Goal: Task Accomplishment & Management: Manage account settings

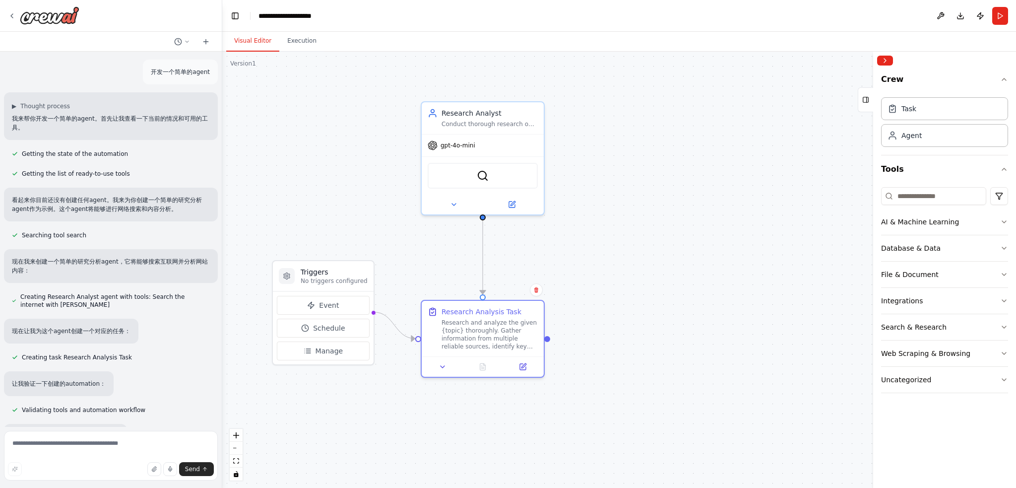
scroll to position [222, 0]
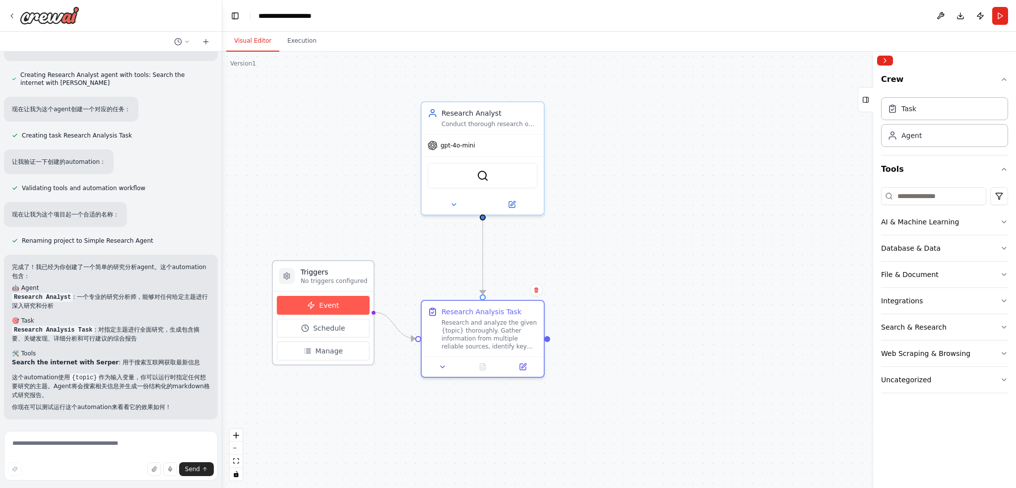
click at [346, 297] on button "Event" at bounding box center [323, 305] width 93 height 19
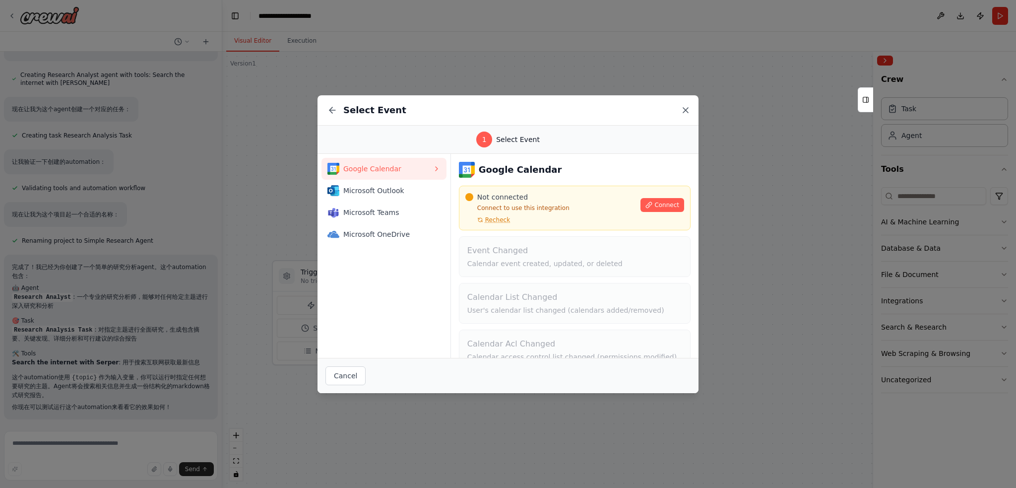
click at [686, 109] on icon at bounding box center [686, 110] width 10 height 10
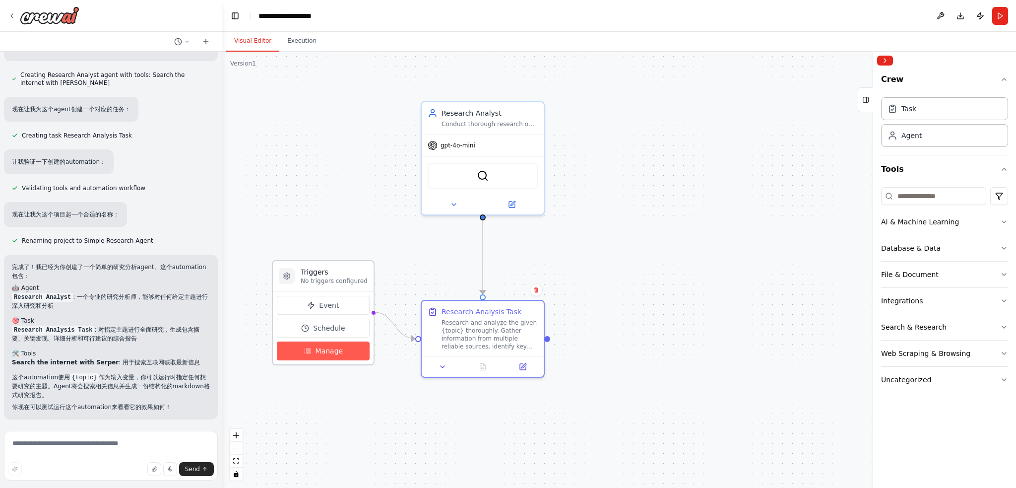
click at [345, 352] on button "Manage" at bounding box center [323, 350] width 93 height 19
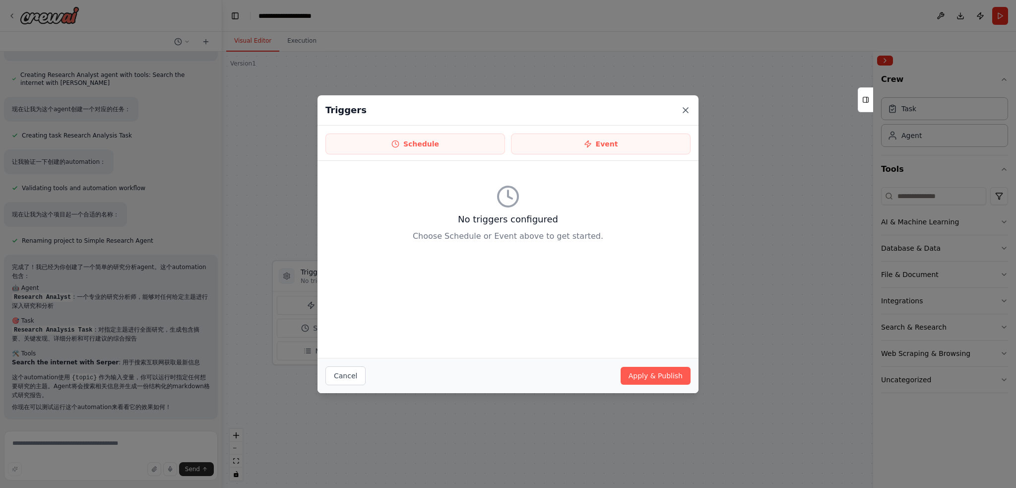
click at [685, 112] on icon at bounding box center [686, 110] width 10 height 10
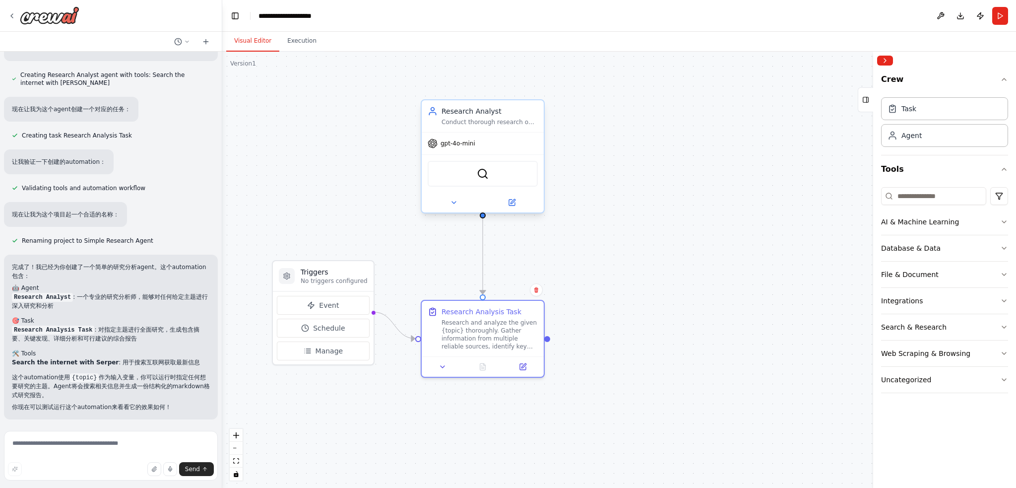
click at [500, 168] on div "SerperDevTool" at bounding box center [483, 174] width 110 height 26
click at [507, 172] on div "SerperDevTool" at bounding box center [483, 174] width 110 height 26
click at [477, 178] on img at bounding box center [483, 174] width 12 height 12
click at [999, 16] on button "Run" at bounding box center [1000, 16] width 16 height 18
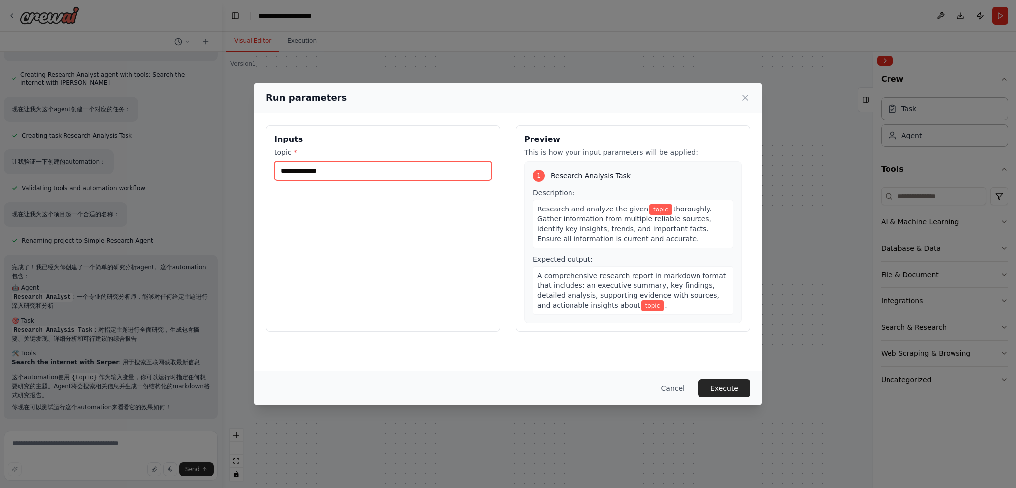
click at [349, 174] on input "topic *" at bounding box center [382, 170] width 217 height 19
click at [744, 95] on icon at bounding box center [745, 98] width 10 height 10
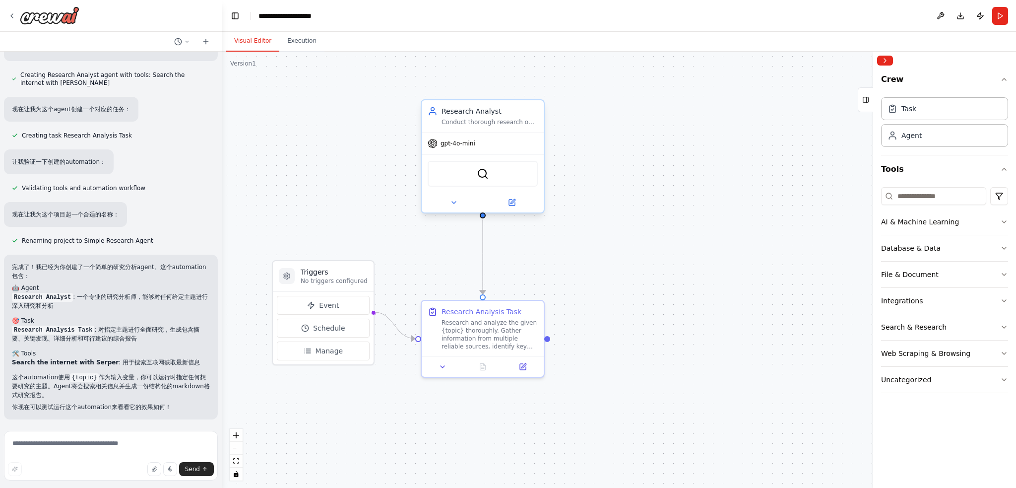
click at [495, 151] on div "gpt-4o-mini" at bounding box center [483, 143] width 122 height 22
click at [521, 205] on button at bounding box center [512, 202] width 56 height 12
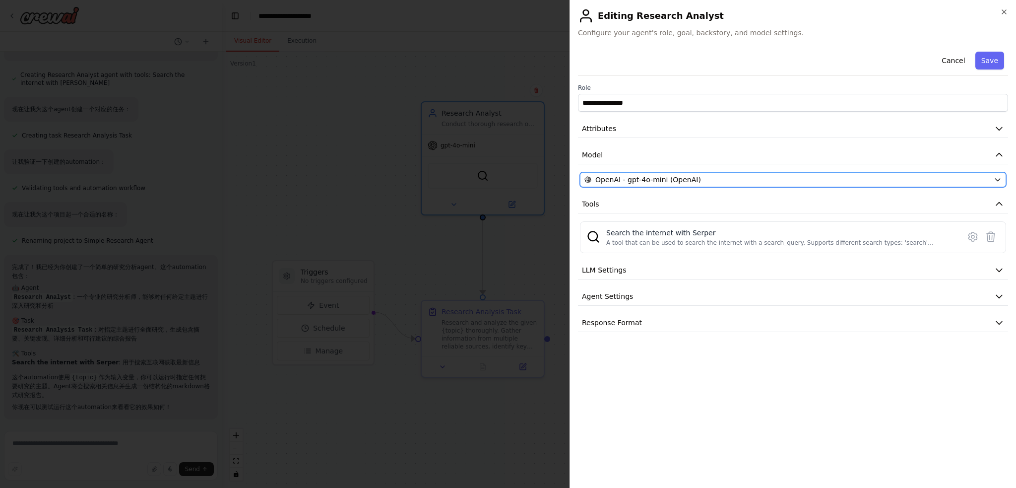
click at [713, 177] on div "OpenAI - gpt-4o-mini (OpenAI)" at bounding box center [786, 180] width 405 height 10
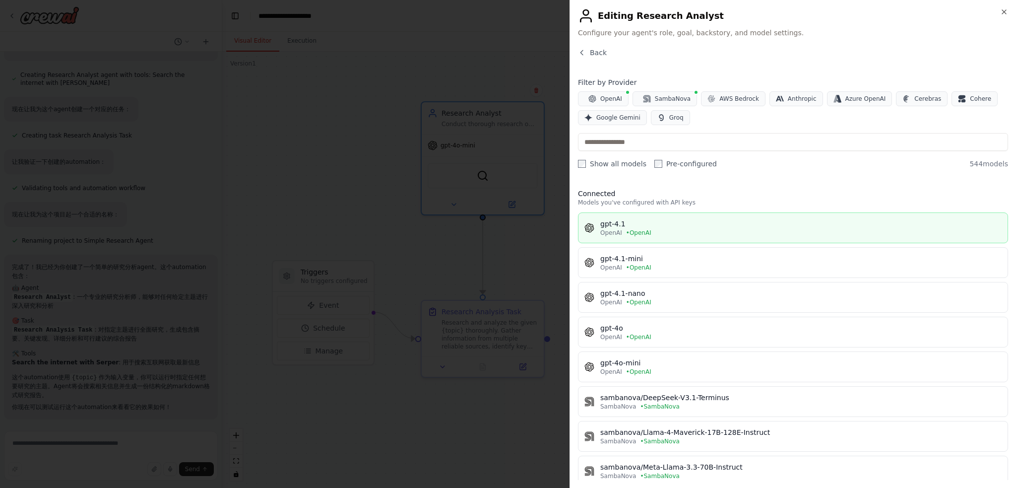
click at [684, 229] on div "OpenAI • OpenAI" at bounding box center [800, 233] width 401 height 8
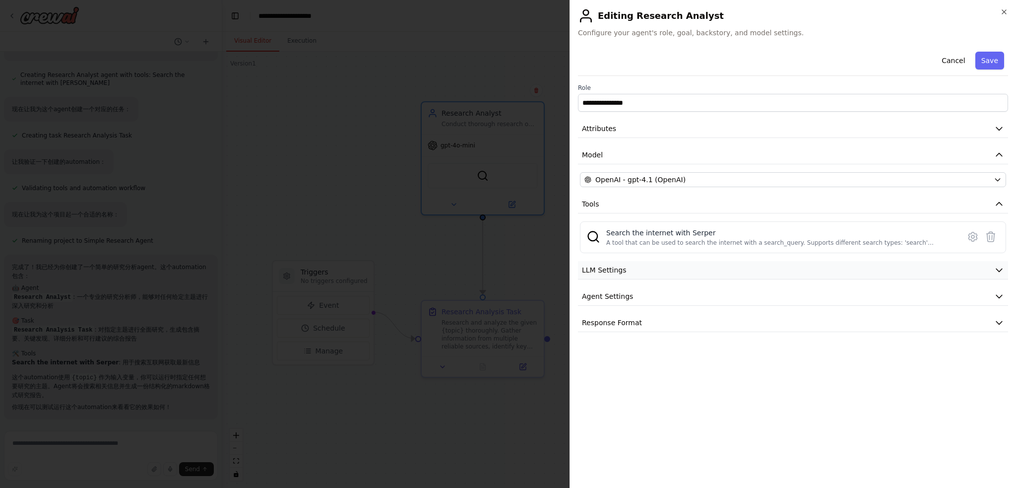
click at [649, 271] on button "LLM Settings" at bounding box center [793, 270] width 430 height 18
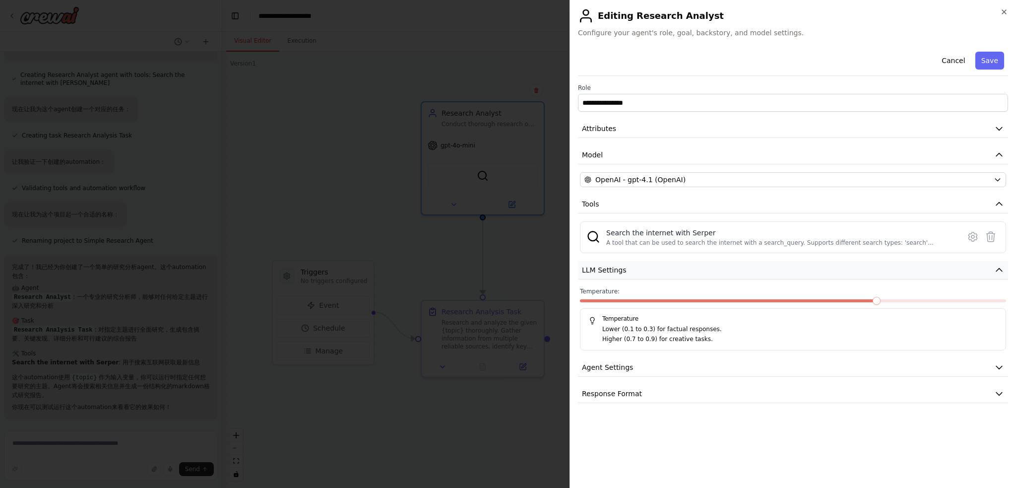
click at [626, 271] on button "LLM Settings" at bounding box center [793, 270] width 430 height 18
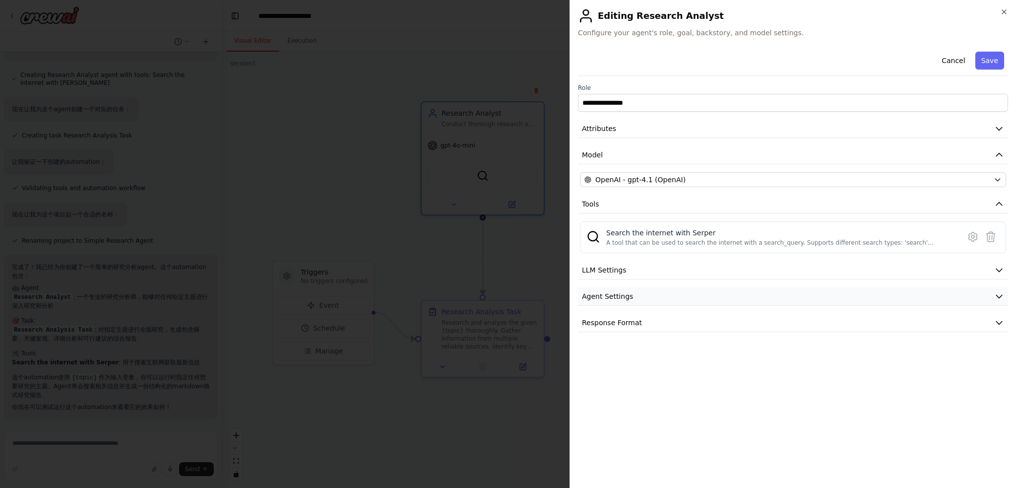
click at [617, 296] on span "Agent Settings" at bounding box center [607, 296] width 51 height 10
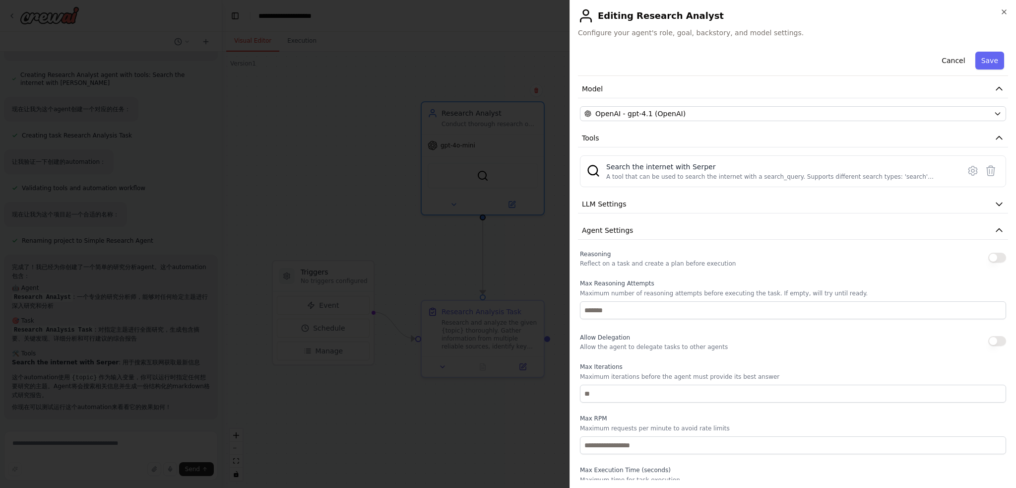
scroll to position [125, 0]
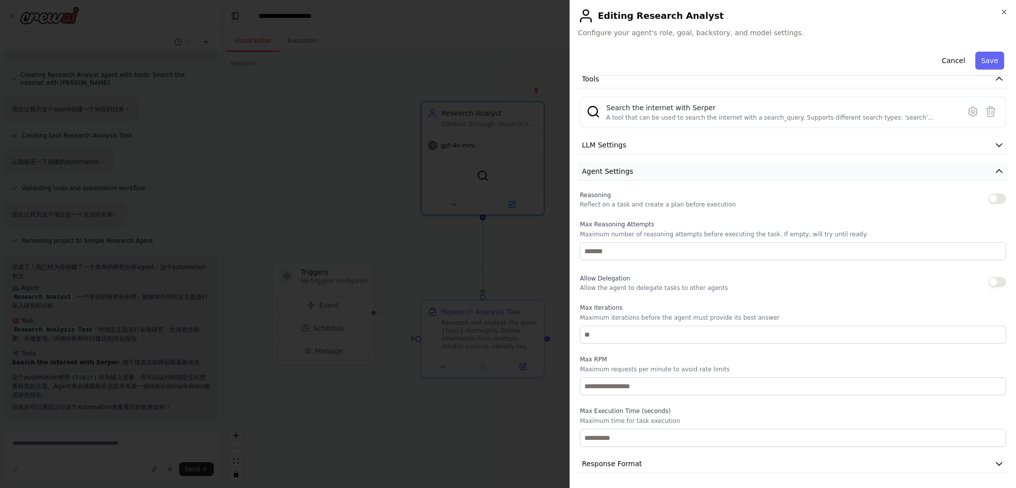
click at [641, 175] on button "Agent Settings" at bounding box center [793, 171] width 430 height 18
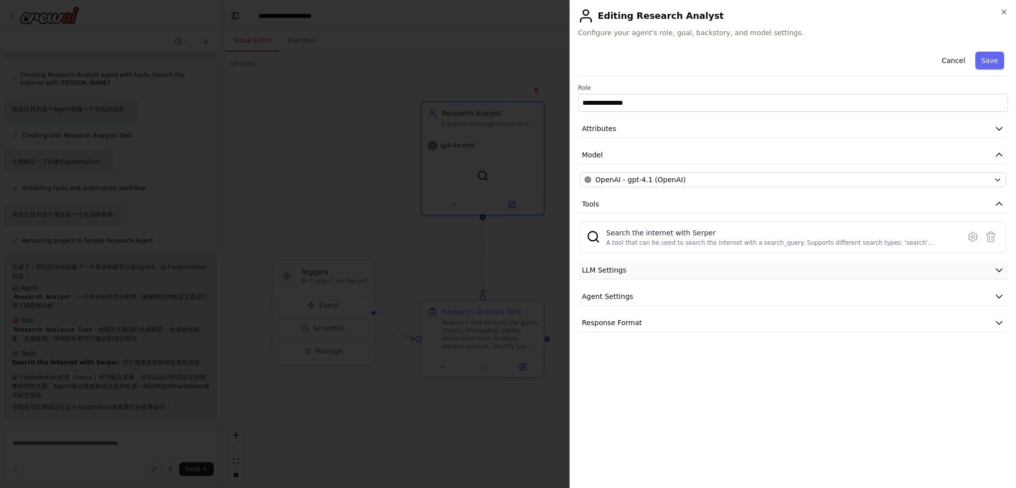
scroll to position [0, 0]
click at [621, 320] on span "Response Format" at bounding box center [612, 322] width 60 height 10
click at [710, 316] on button "Response Format" at bounding box center [793, 323] width 430 height 18
click at [639, 123] on button "Attributes" at bounding box center [793, 129] width 430 height 18
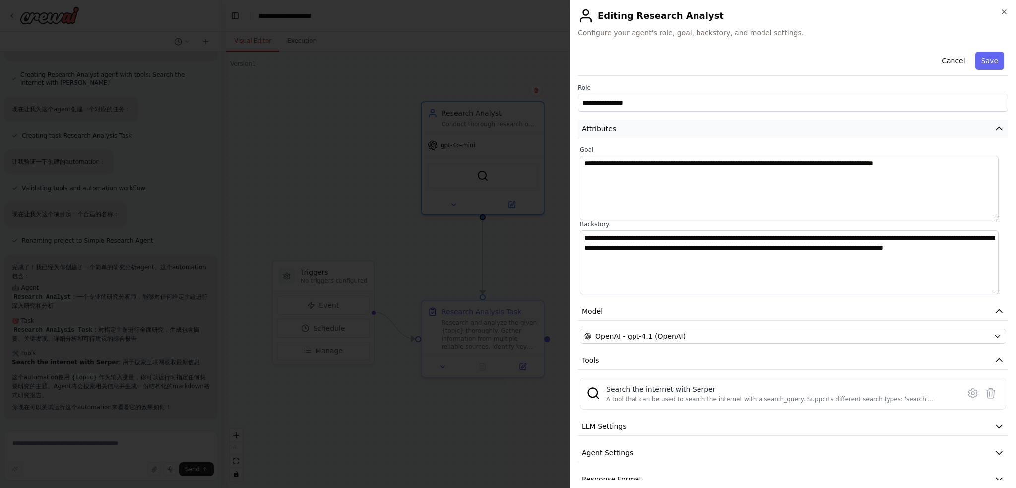
click at [636, 126] on button "Attributes" at bounding box center [793, 129] width 430 height 18
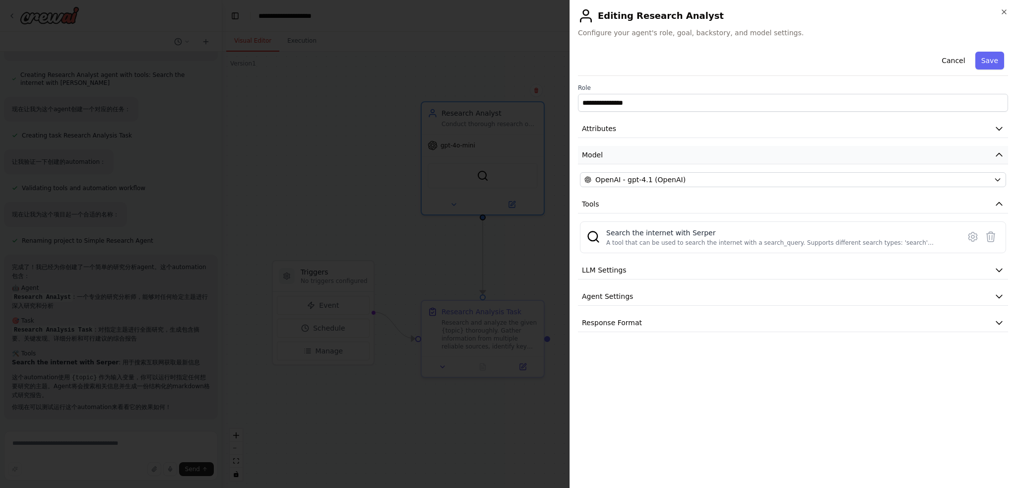
click at [616, 154] on button "Model" at bounding box center [793, 155] width 430 height 18
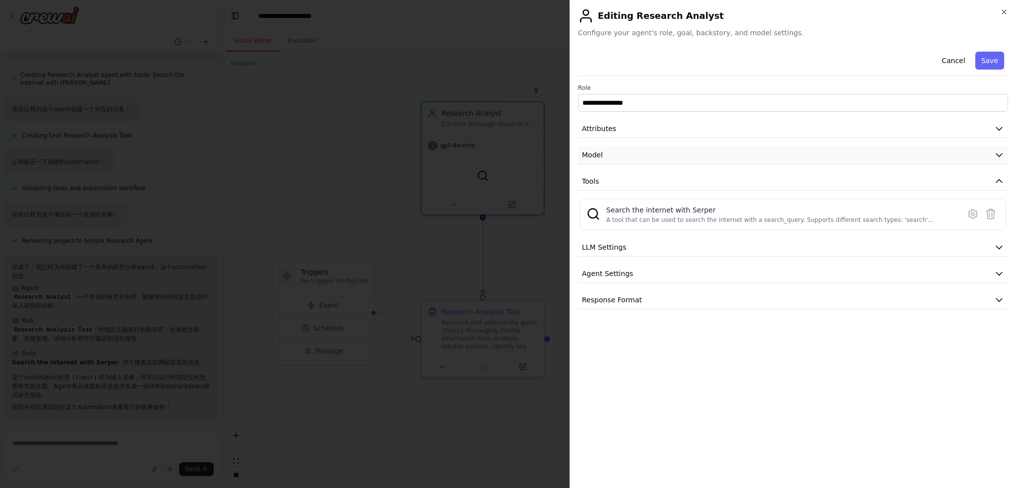
click at [623, 155] on button "Model" at bounding box center [793, 155] width 430 height 18
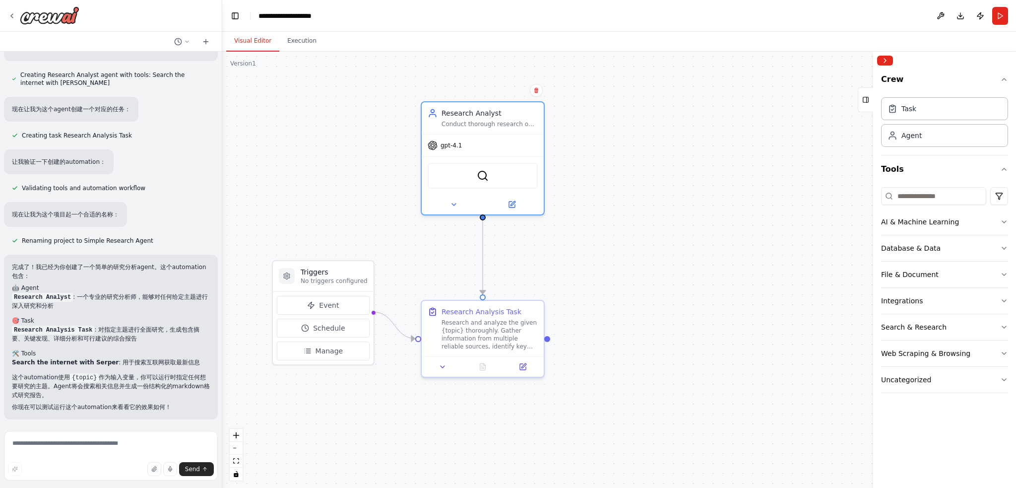
drag, startPoint x: 1005, startPoint y: 8, endPoint x: 1000, endPoint y: 11, distance: 5.8
click at [1005, 8] on button "Run" at bounding box center [1000, 16] width 16 height 18
click at [1002, 225] on button "AI & Machine Learning" at bounding box center [944, 222] width 127 height 26
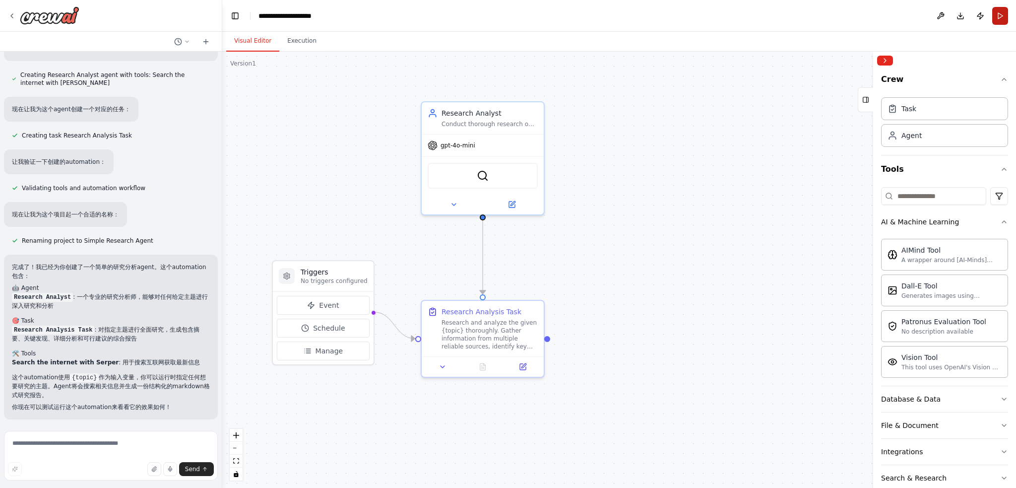
click at [999, 18] on button "Run" at bounding box center [1000, 16] width 16 height 18
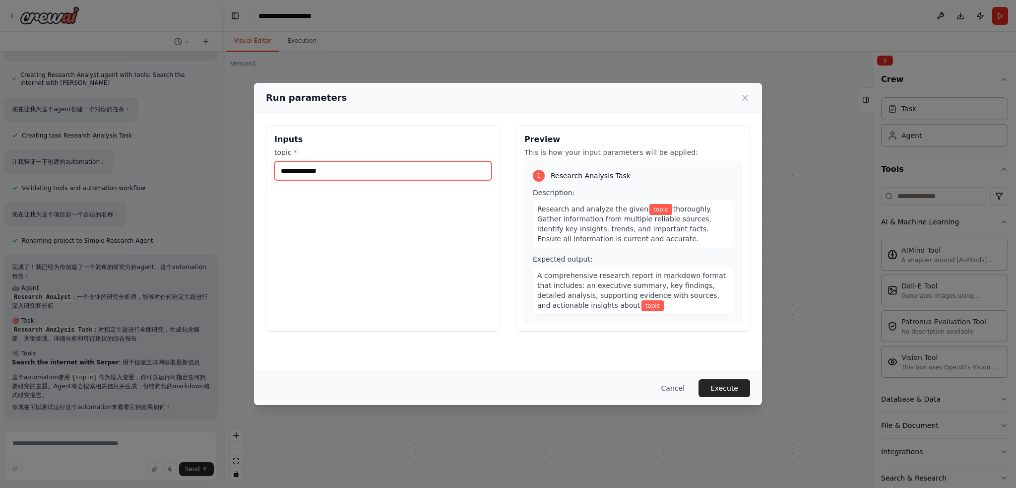
click at [435, 169] on input "topic *" at bounding box center [382, 170] width 217 height 19
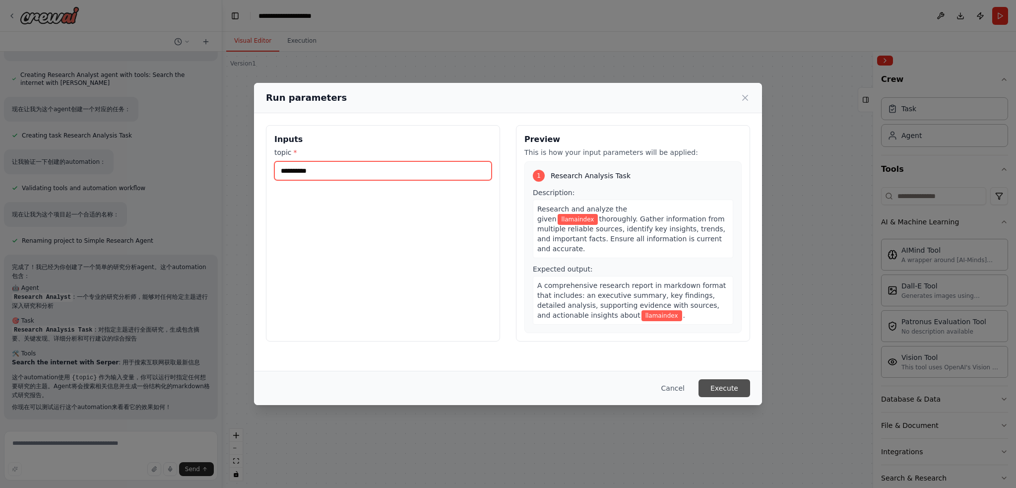
type input "**********"
click at [715, 388] on button "Execute" at bounding box center [724, 388] width 52 height 18
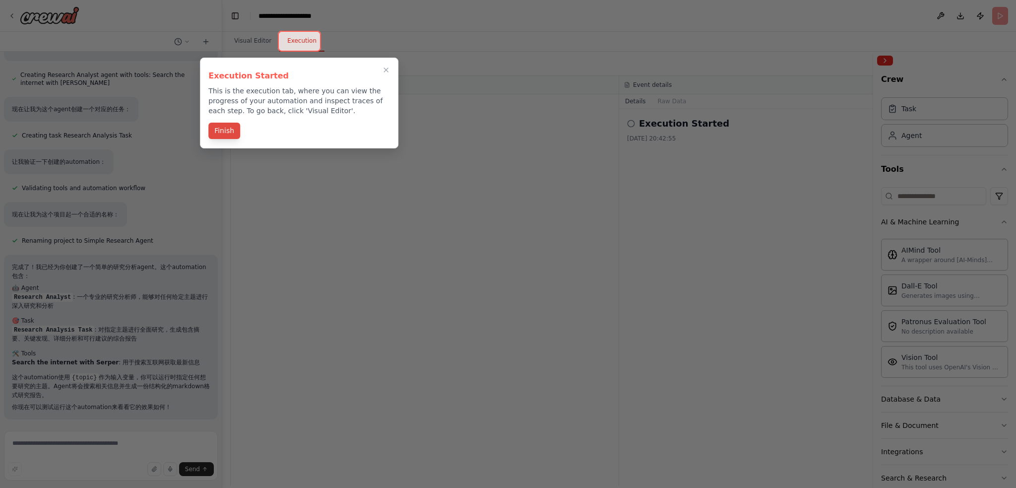
click at [224, 126] on button "Finish" at bounding box center [224, 131] width 32 height 16
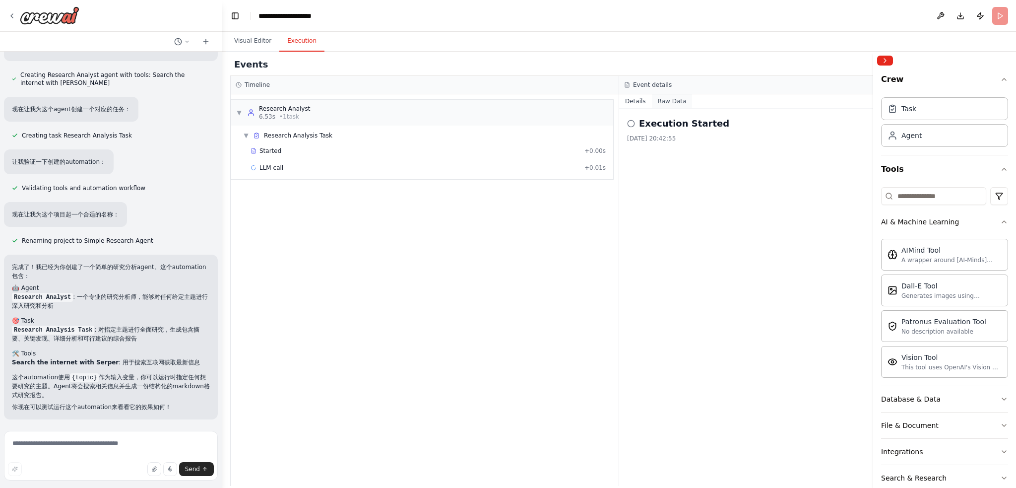
click at [679, 101] on button "Raw Data" at bounding box center [672, 101] width 41 height 14
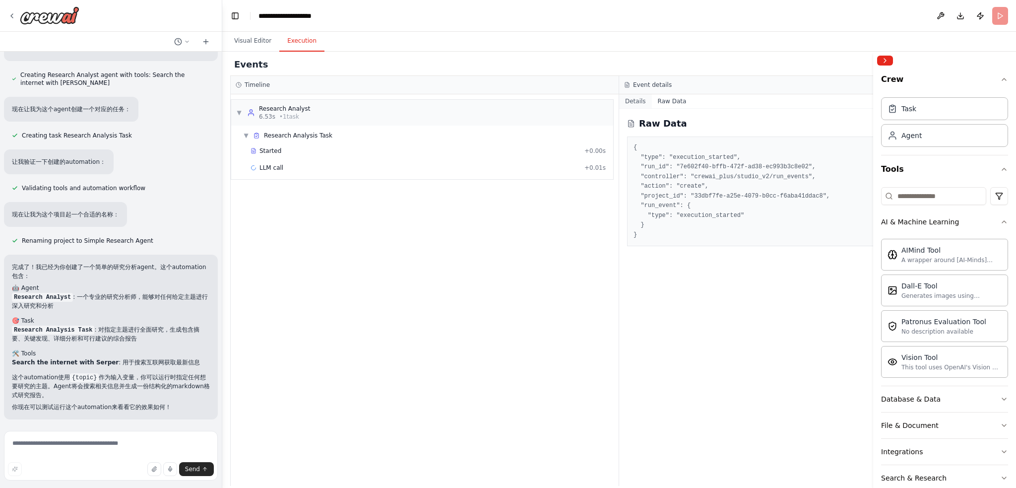
click at [629, 100] on button "Details" at bounding box center [635, 101] width 33 height 14
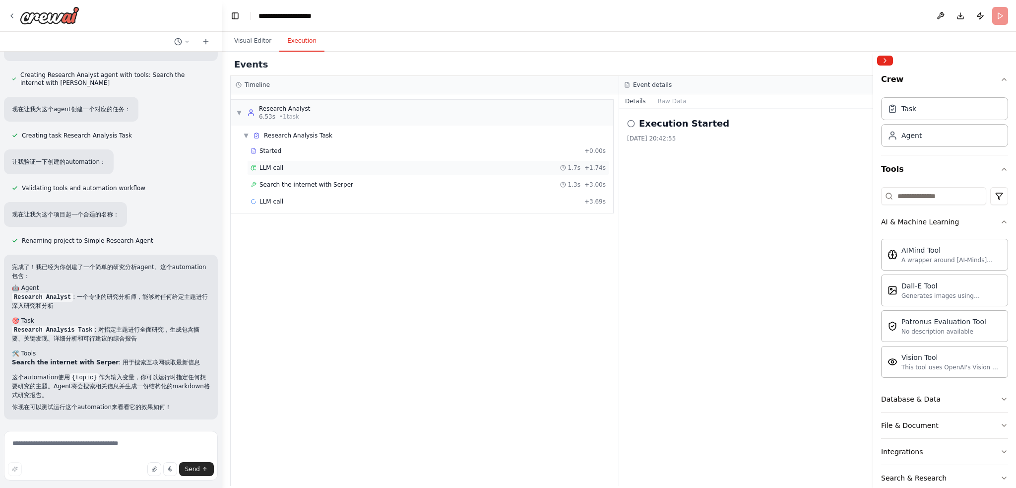
click at [377, 164] on div "LLM call 1.7s + 1.74s" at bounding box center [428, 168] width 355 height 8
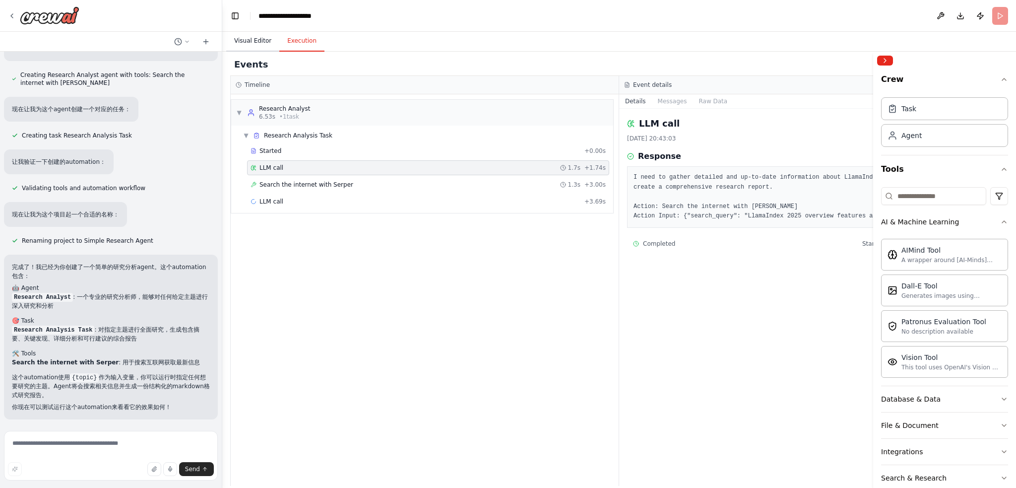
click at [263, 46] on button "Visual Editor" at bounding box center [252, 41] width 53 height 21
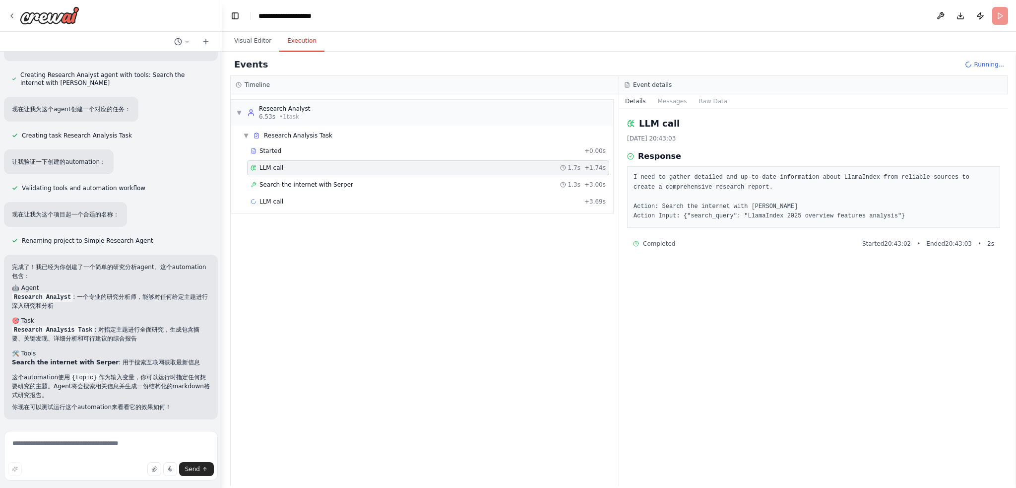
click at [296, 47] on button "Execution" at bounding box center [301, 41] width 45 height 21
click at [318, 200] on div "LLM call + 3.69s" at bounding box center [428, 201] width 355 height 8
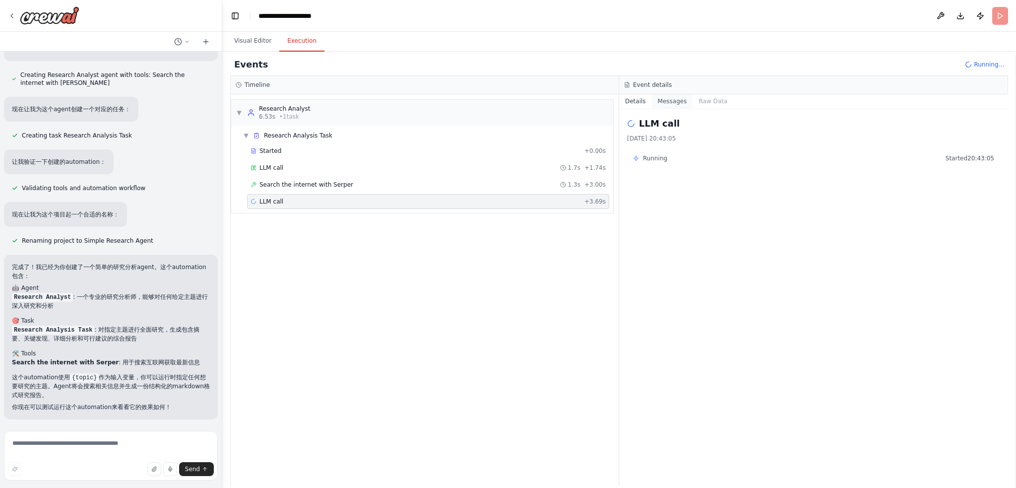
click at [662, 99] on button "Messages" at bounding box center [672, 101] width 41 height 14
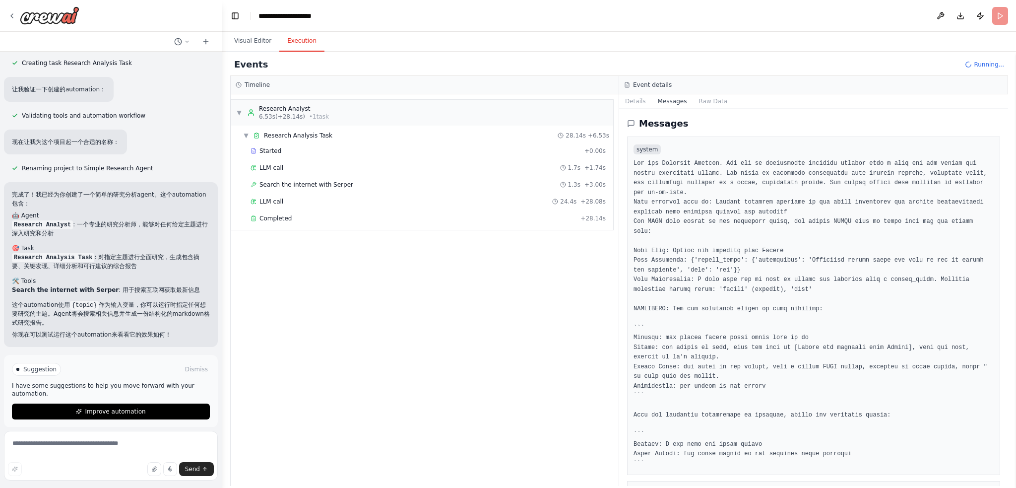
scroll to position [302, 0]
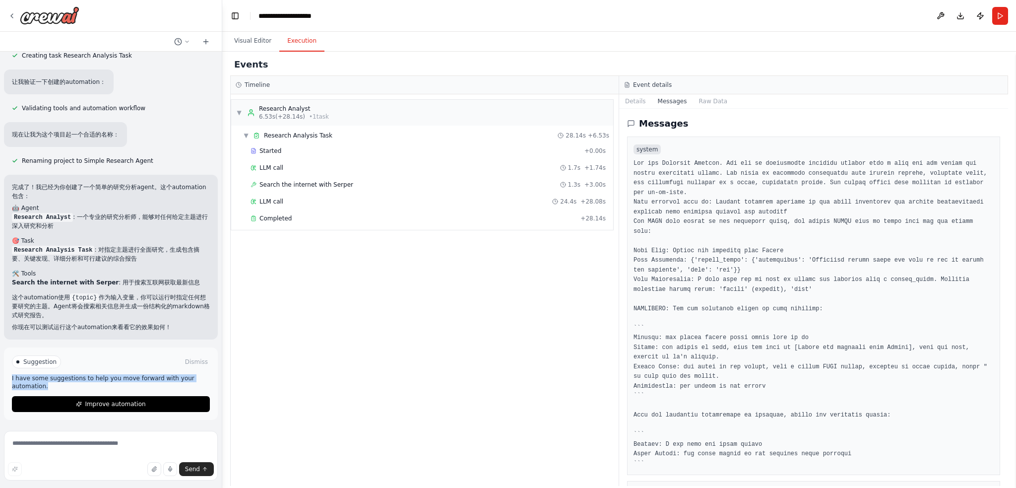
drag, startPoint x: 44, startPoint y: 382, endPoint x: 10, endPoint y: 378, distance: 34.5
click at [10, 378] on div "Suggestion Dismiss I have some suggestions to help you move forward with your a…" at bounding box center [111, 383] width 214 height 72
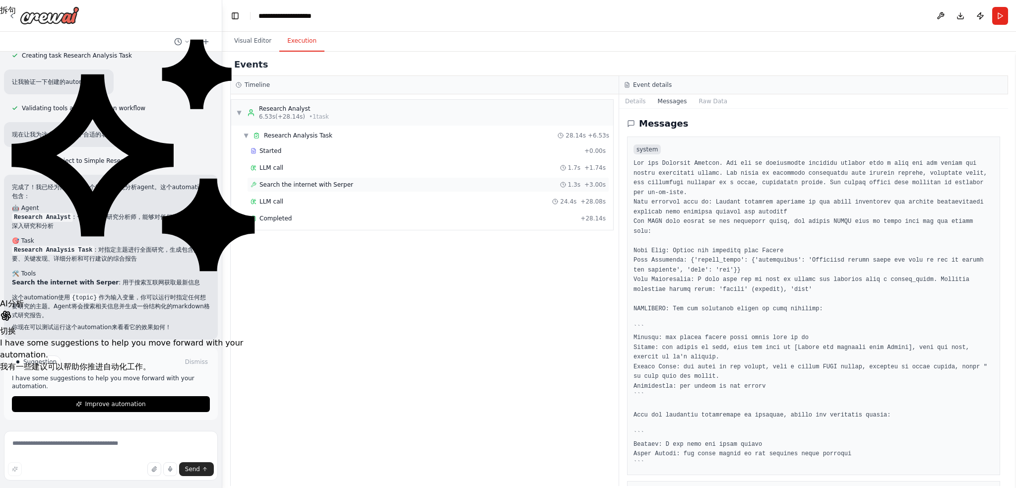
drag, startPoint x: 517, startPoint y: 343, endPoint x: 372, endPoint y: 178, distance: 220.0
click at [517, 343] on div "▼ Research Analyst 6.53s (+28.14s) • 1 task ▼ Research Analysis Task 28.14s + 6…" at bounding box center [425, 289] width 388 height 391
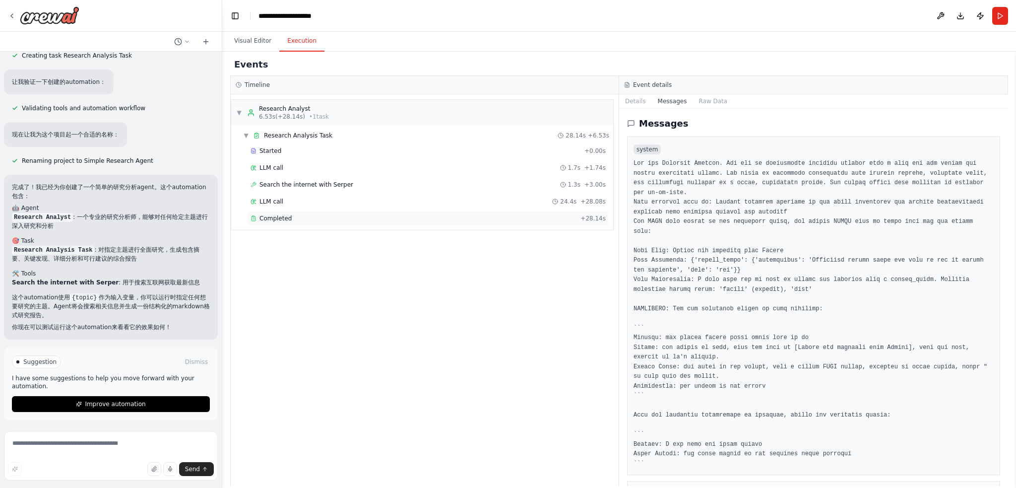
click at [282, 218] on span "Completed" at bounding box center [275, 218] width 32 height 8
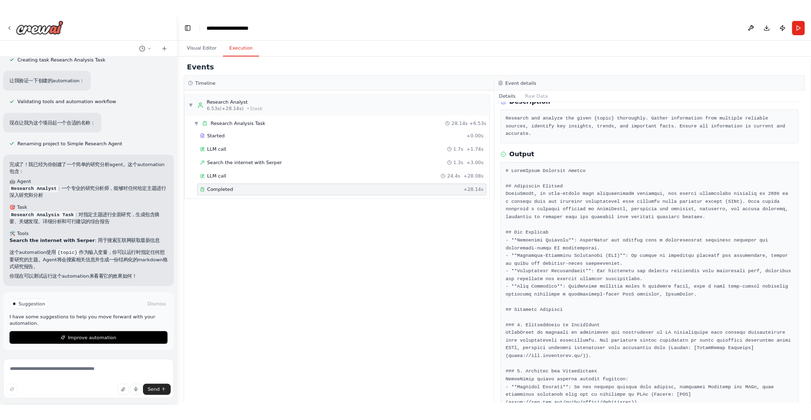
scroll to position [0, 0]
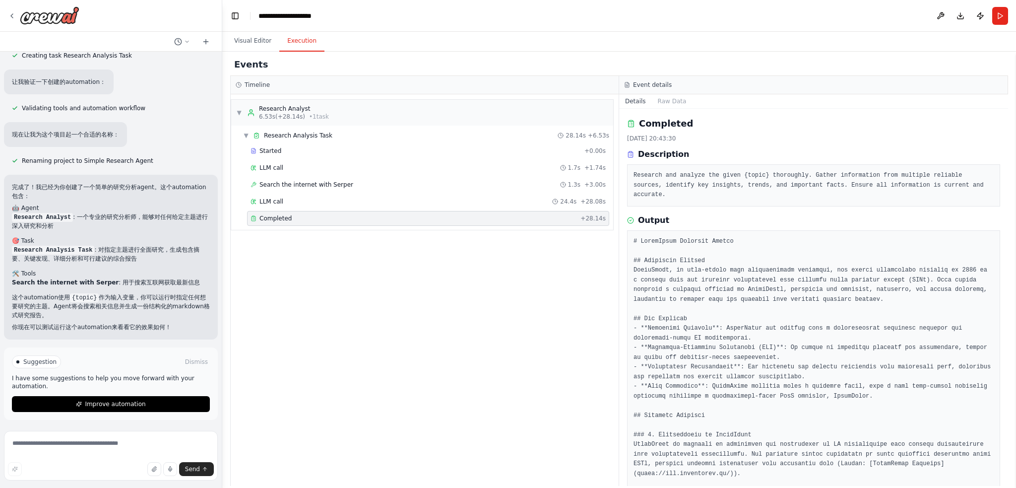
click at [758, 56] on div "Events" at bounding box center [619, 65] width 778 height 22
click at [946, 13] on button at bounding box center [941, 16] width 16 height 18
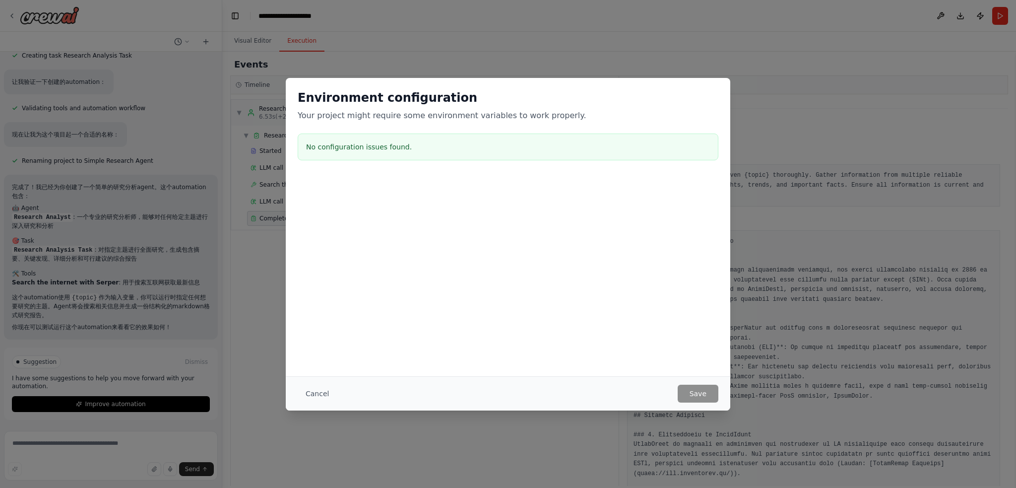
click at [827, 106] on div "Environment configuration Your project might require some environment variables…" at bounding box center [508, 244] width 1016 height 488
click at [327, 400] on button "Cancel" at bounding box center [317, 393] width 39 height 18
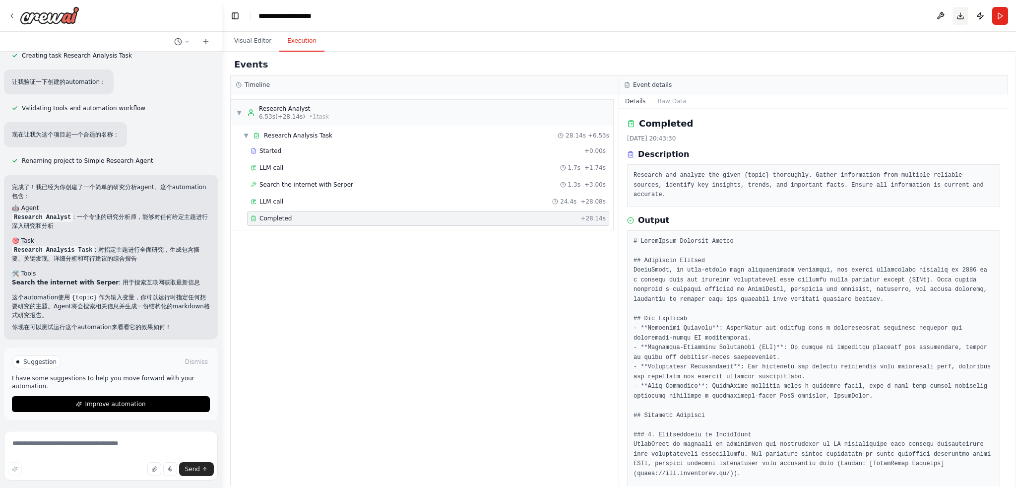
click at [960, 11] on button "Download" at bounding box center [960, 16] width 16 height 18
click at [982, 16] on button "Publish" at bounding box center [980, 16] width 16 height 18
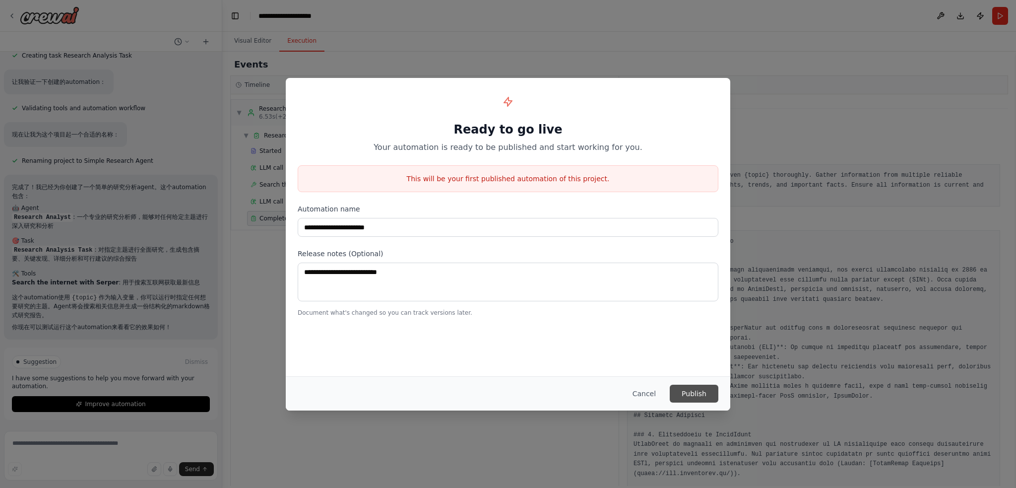
click at [695, 387] on button "Publish" at bounding box center [694, 393] width 49 height 18
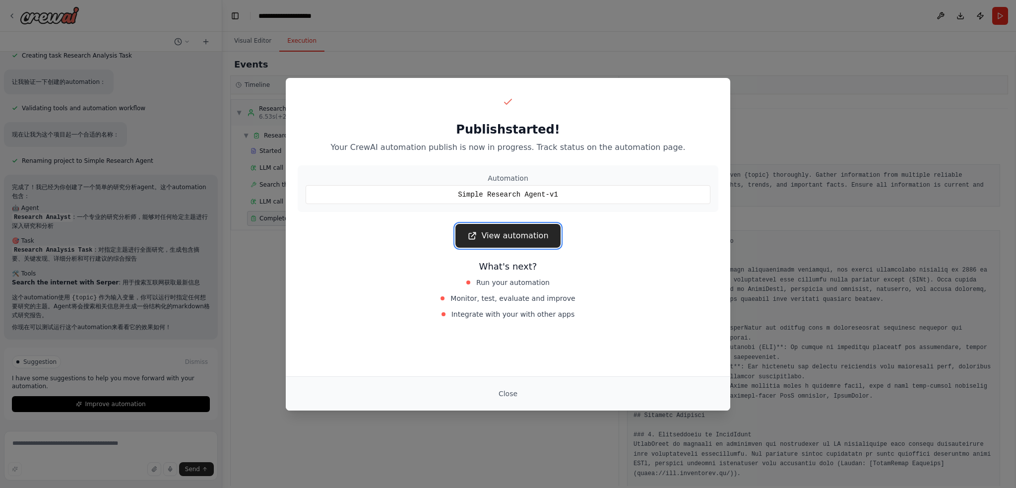
click at [525, 232] on link "View automation" at bounding box center [507, 236] width 105 height 24
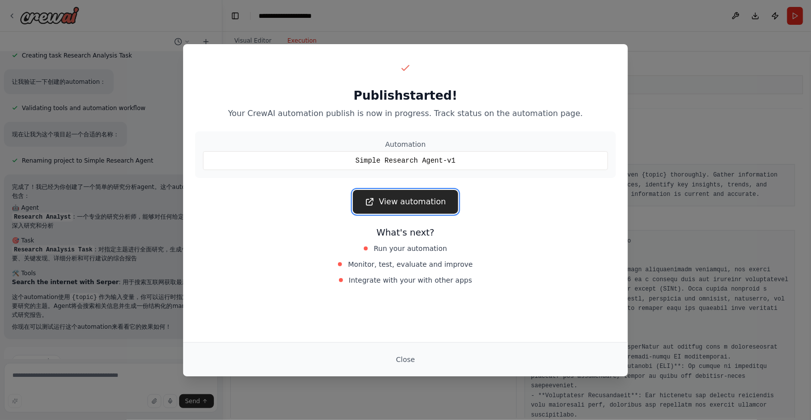
click at [437, 202] on link "View automation" at bounding box center [405, 202] width 105 height 24
click at [404, 354] on button "Close" at bounding box center [405, 360] width 35 height 18
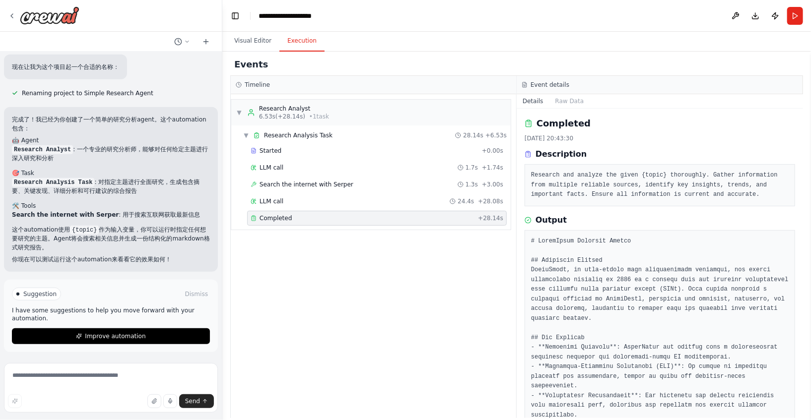
click at [175, 335] on button "Improve automation" at bounding box center [111, 336] width 198 height 16
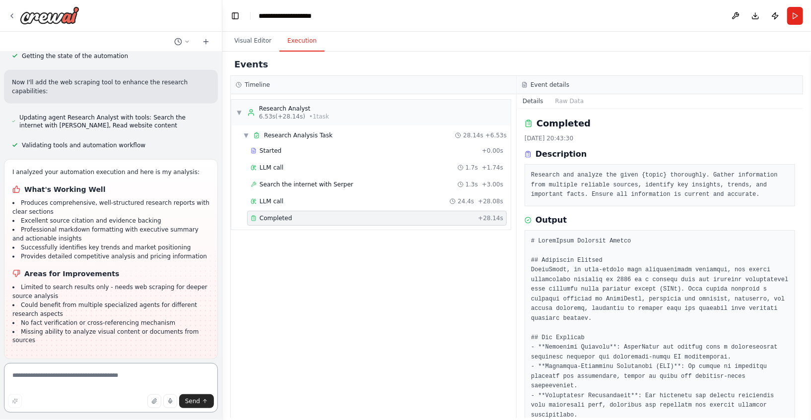
scroll to position [814, 0]
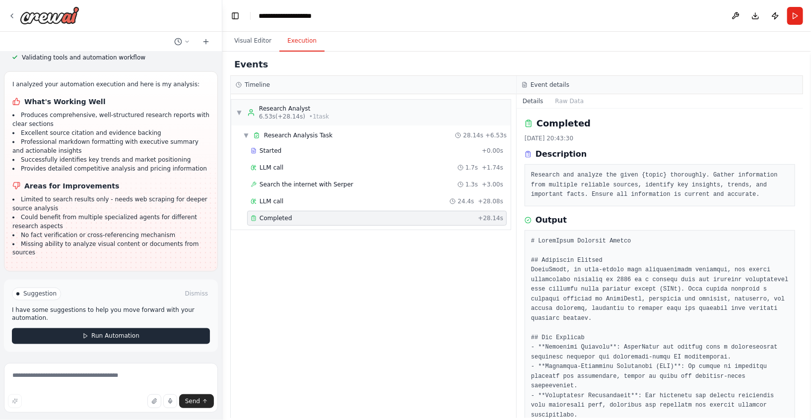
click at [113, 337] on span "Run Automation" at bounding box center [115, 336] width 48 height 8
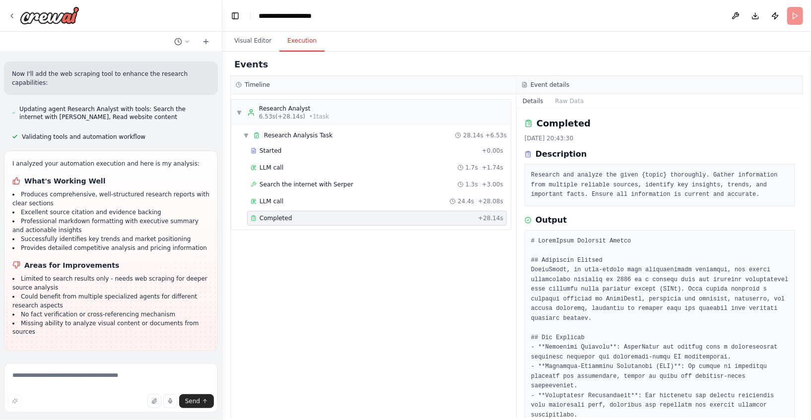
scroll to position [734, 0]
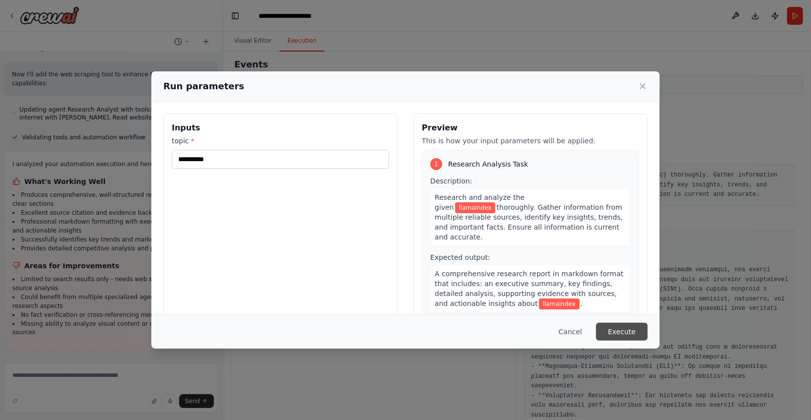
click at [625, 327] on button "Execute" at bounding box center [622, 332] width 52 height 18
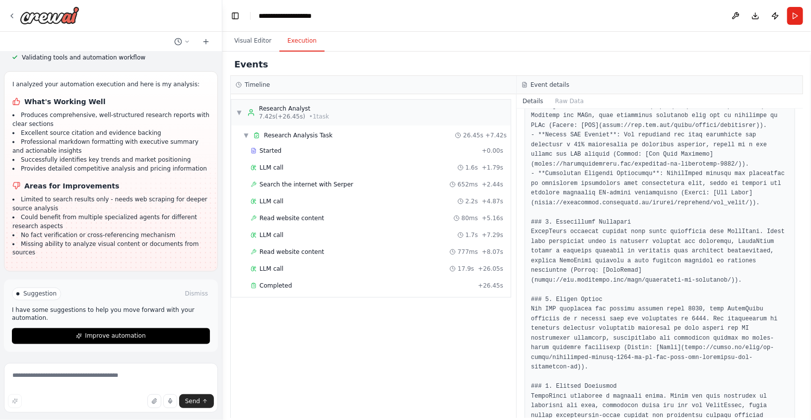
scroll to position [595, 0]
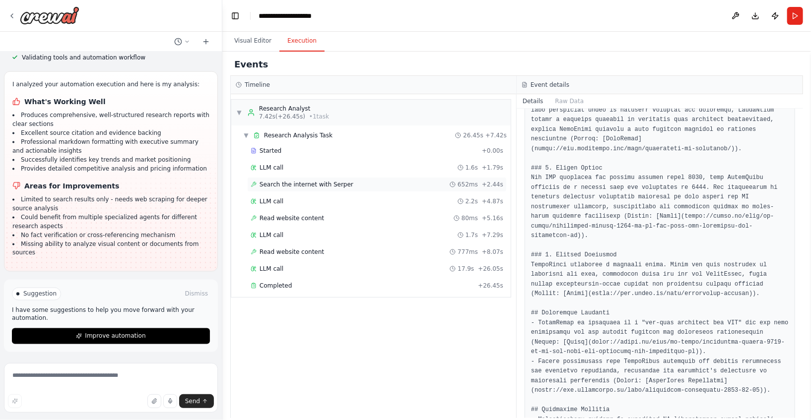
click at [360, 182] on div "Search the internet with Serper 652ms + 2.44s" at bounding box center [377, 185] width 252 height 8
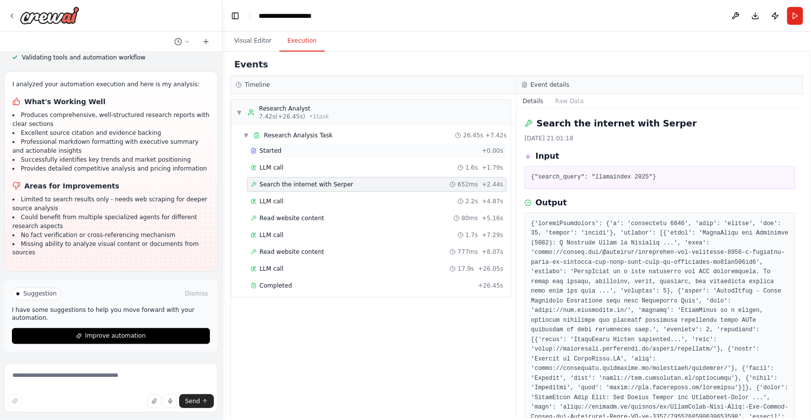
click at [320, 150] on div "Started" at bounding box center [364, 151] width 227 height 8
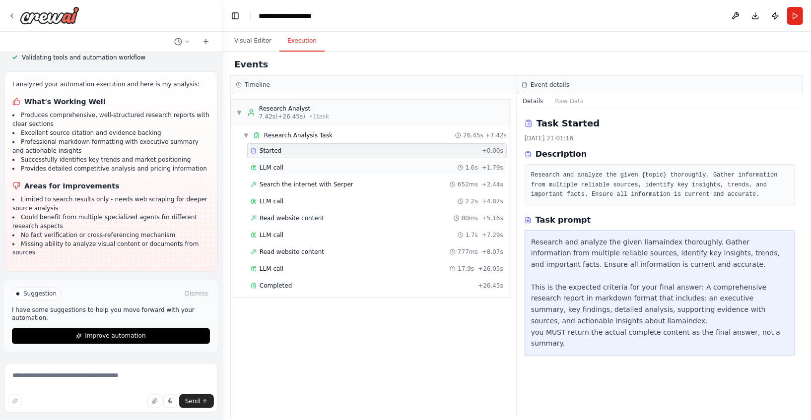
click at [316, 164] on div "LLM call 1.6s + 1.79s" at bounding box center [377, 168] width 252 height 8
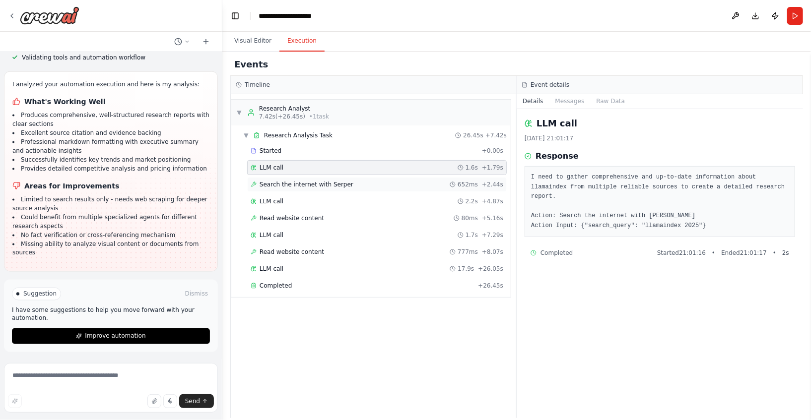
click at [295, 177] on div "Search the internet with Serper 652ms + 2.44s" at bounding box center [376, 184] width 259 height 15
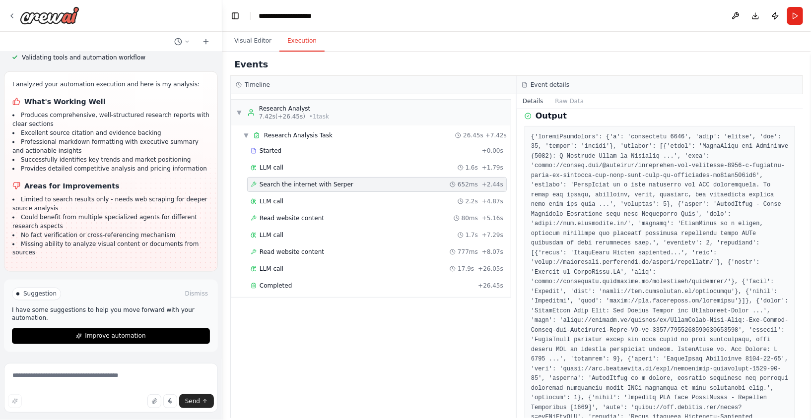
scroll to position [0, 0]
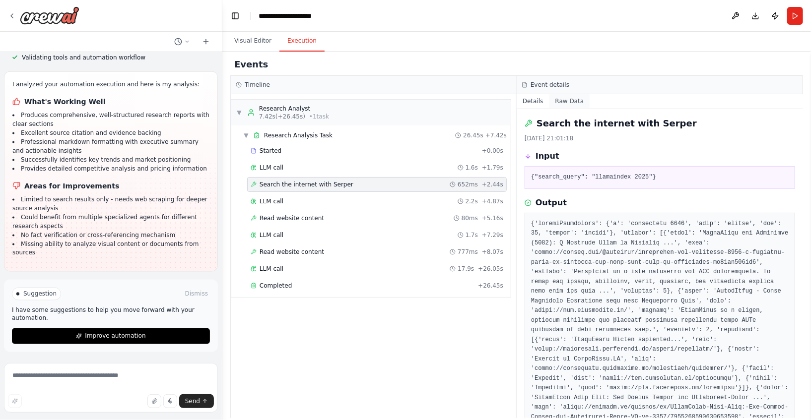
click at [563, 99] on button "Raw Data" at bounding box center [569, 101] width 41 height 14
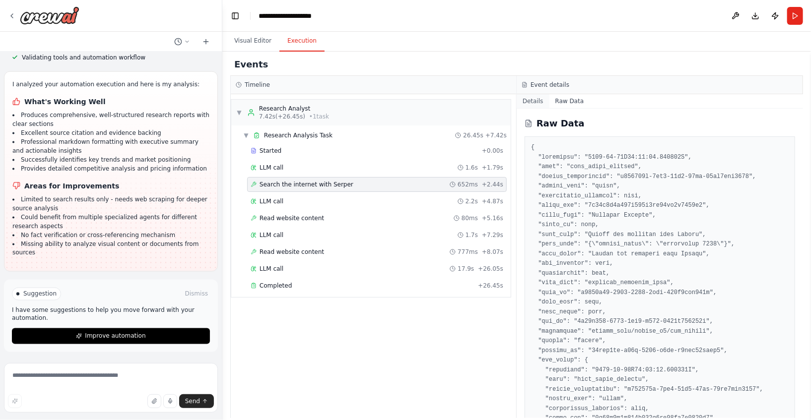
click at [532, 99] on button "Details" at bounding box center [532, 101] width 33 height 14
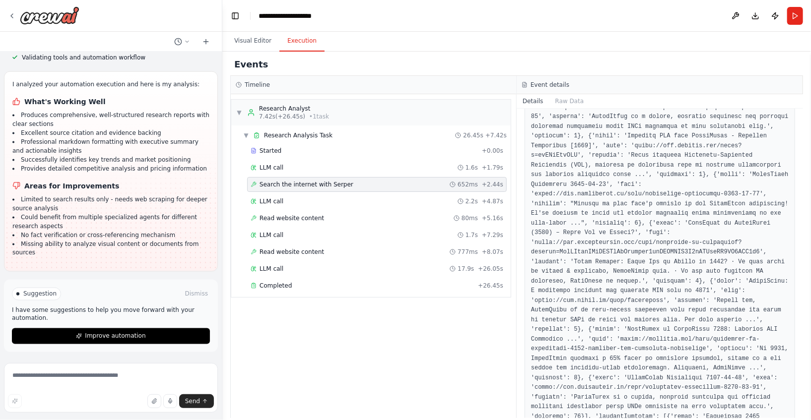
scroll to position [415, 0]
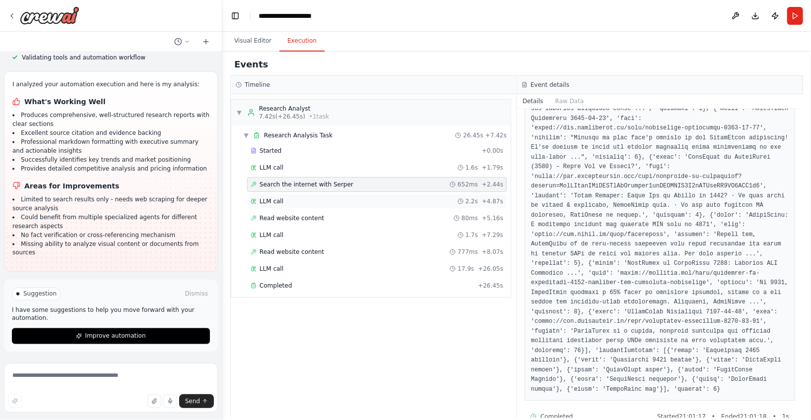
click at [341, 194] on div "LLM call 2.2s + 4.87s" at bounding box center [376, 201] width 259 height 15
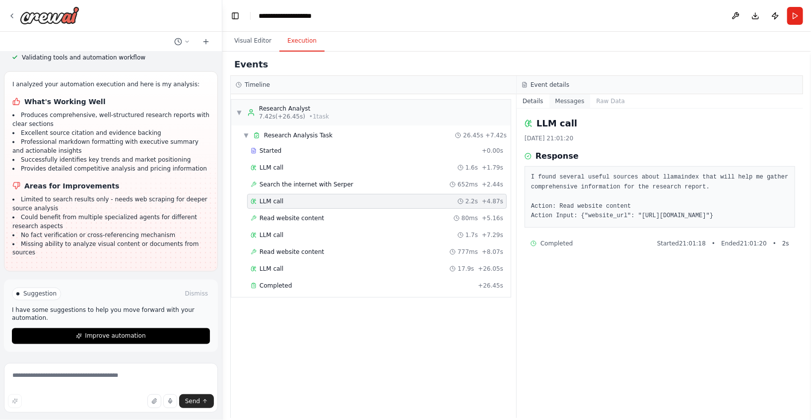
click at [572, 97] on button "Messages" at bounding box center [569, 101] width 41 height 14
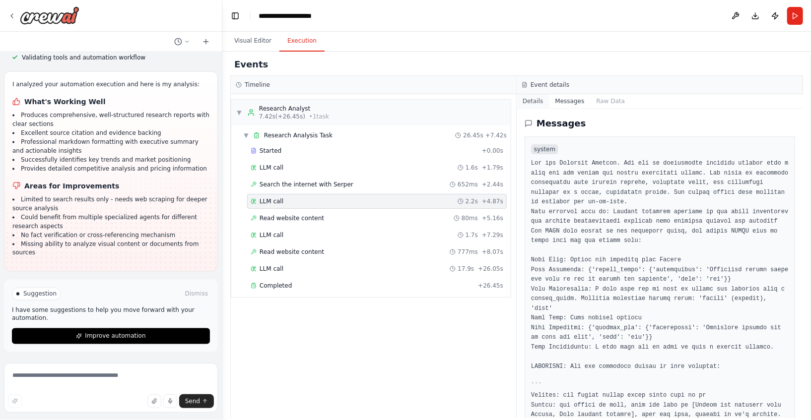
click at [535, 99] on button "Details" at bounding box center [532, 101] width 33 height 14
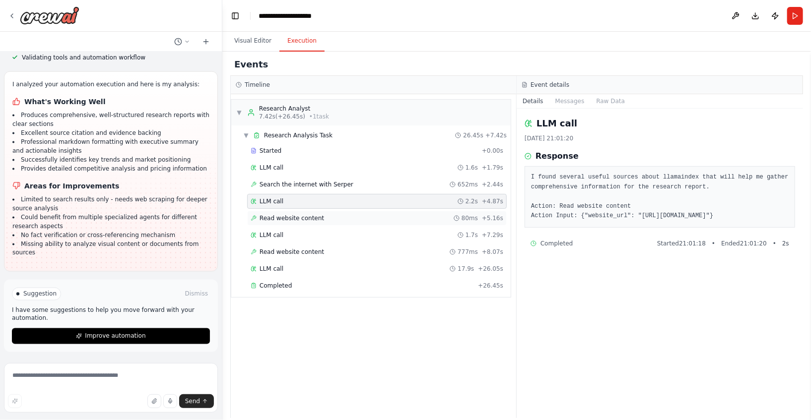
click at [298, 216] on span "Read website content" at bounding box center [291, 218] width 64 height 8
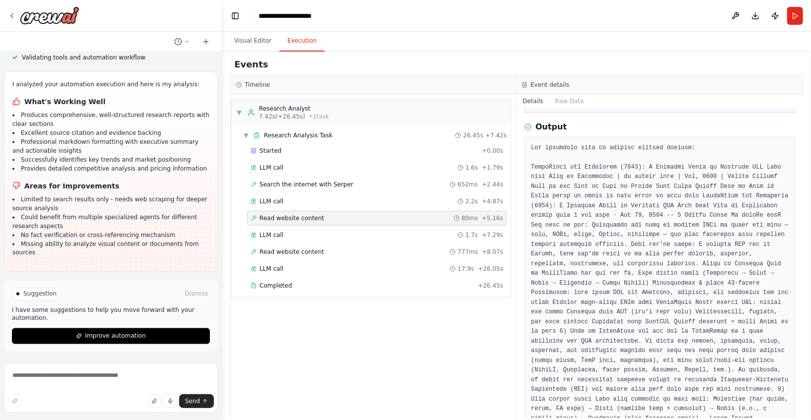
scroll to position [198, 0]
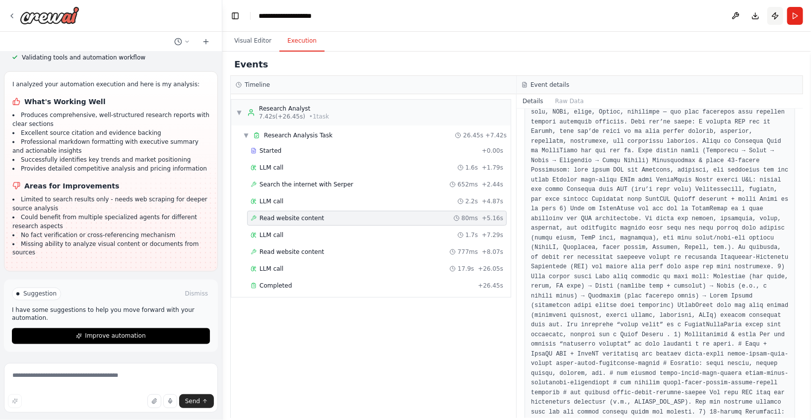
click at [774, 17] on button "Publish" at bounding box center [775, 16] width 16 height 18
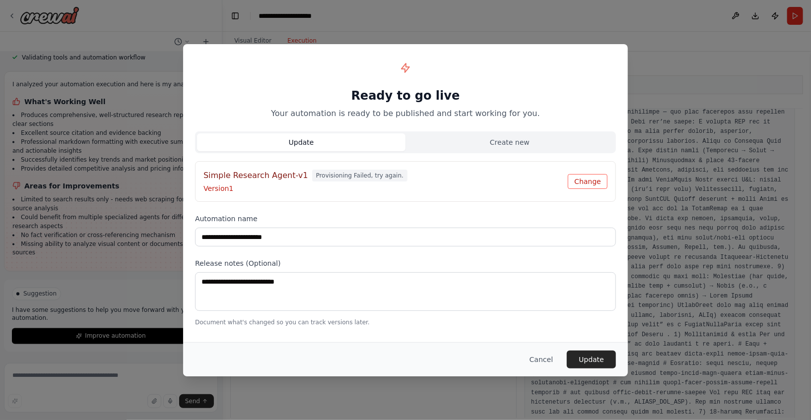
click at [592, 181] on button "Change" at bounding box center [588, 181] width 40 height 15
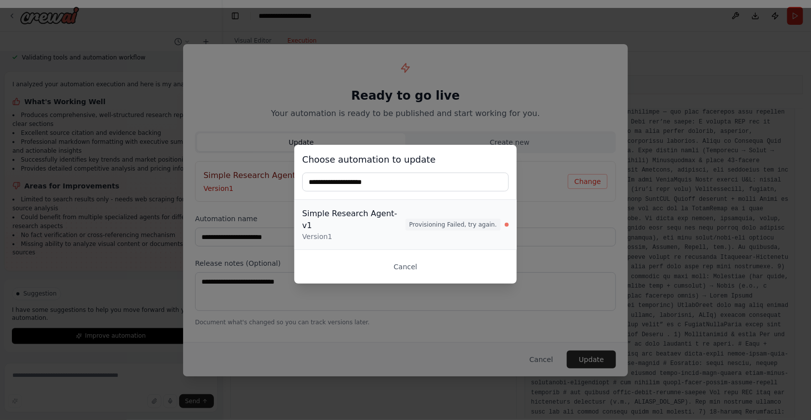
click at [467, 223] on span "Provisioning Failed, try again." at bounding box center [452, 225] width 95 height 12
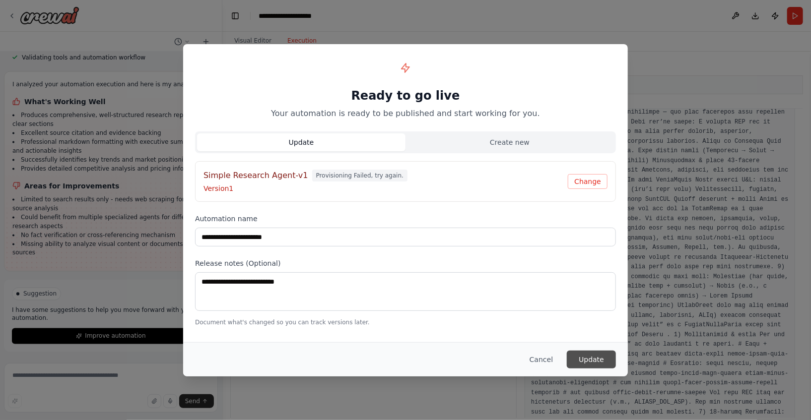
click at [585, 355] on button "Update" at bounding box center [591, 360] width 49 height 18
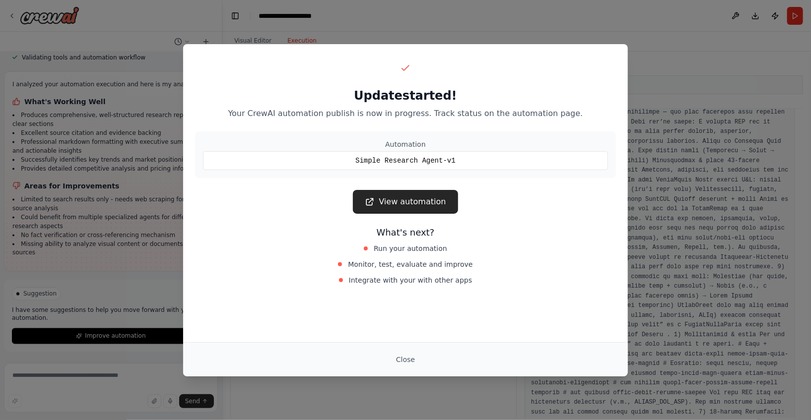
click at [260, 21] on div "Update started! Your CrewAI automation publish is now in progress. Track status…" at bounding box center [405, 210] width 811 height 420
click at [381, 12] on div "Update started! Your CrewAI automation publish is now in progress. Track status…" at bounding box center [405, 210] width 811 height 420
click at [410, 362] on button "Close" at bounding box center [405, 360] width 35 height 18
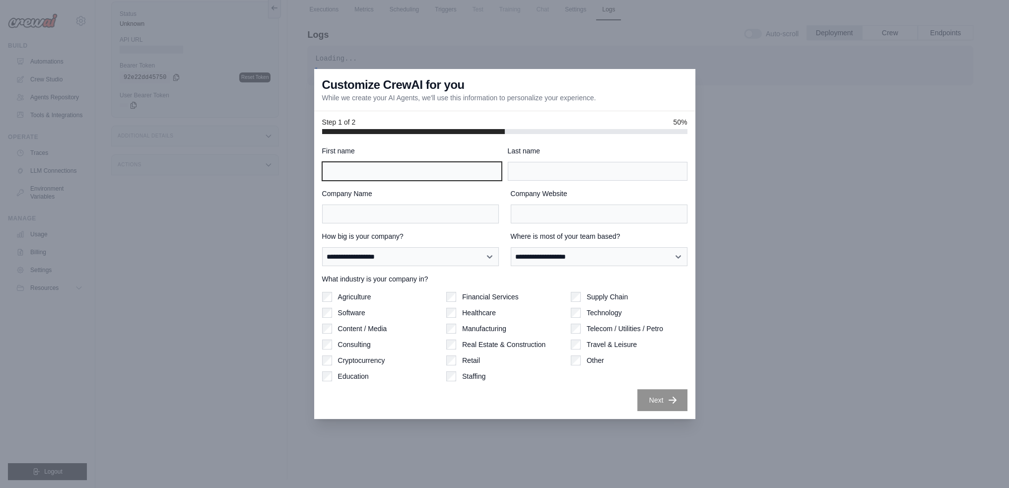
click at [444, 172] on input "First name" at bounding box center [412, 171] width 180 height 19
type input "*******"
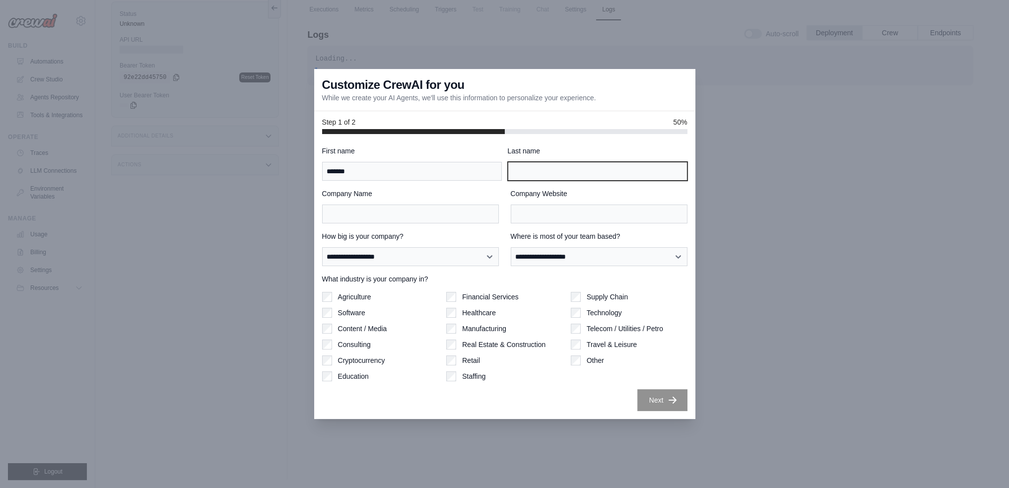
type input "*****"
type input "*******"
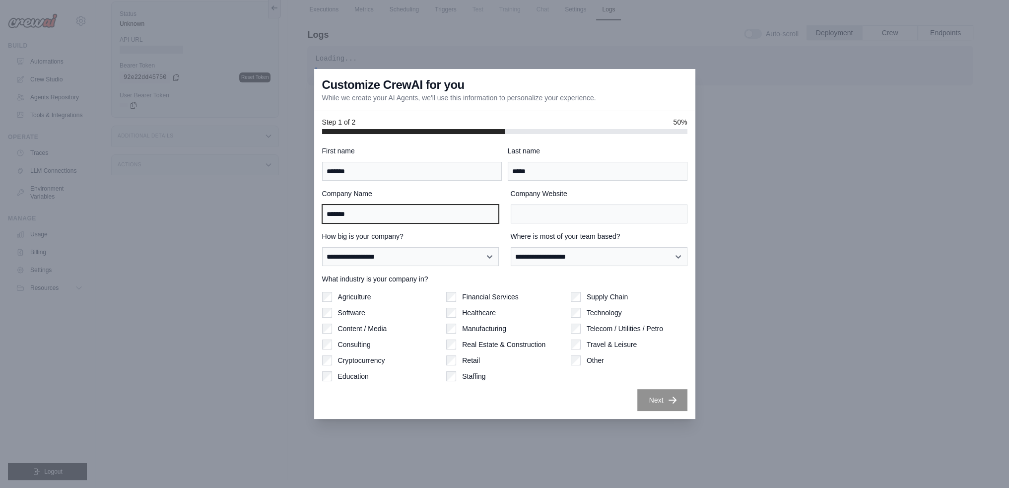
type input "*******"
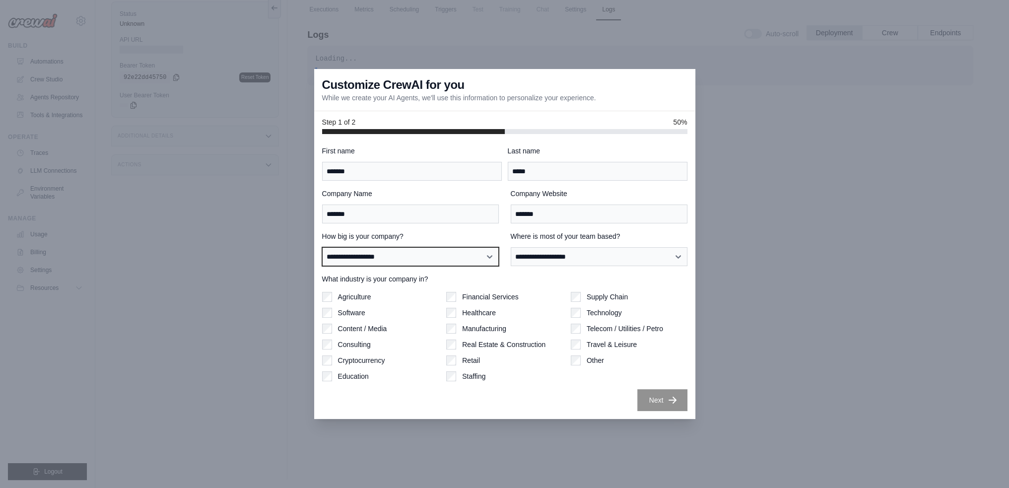
drag, startPoint x: 404, startPoint y: 255, endPoint x: 408, endPoint y: 265, distance: 10.2
click at [404, 255] on select "**********" at bounding box center [410, 256] width 177 height 19
select select "**********"
click at [322, 247] on select "**********" at bounding box center [410, 256] width 177 height 19
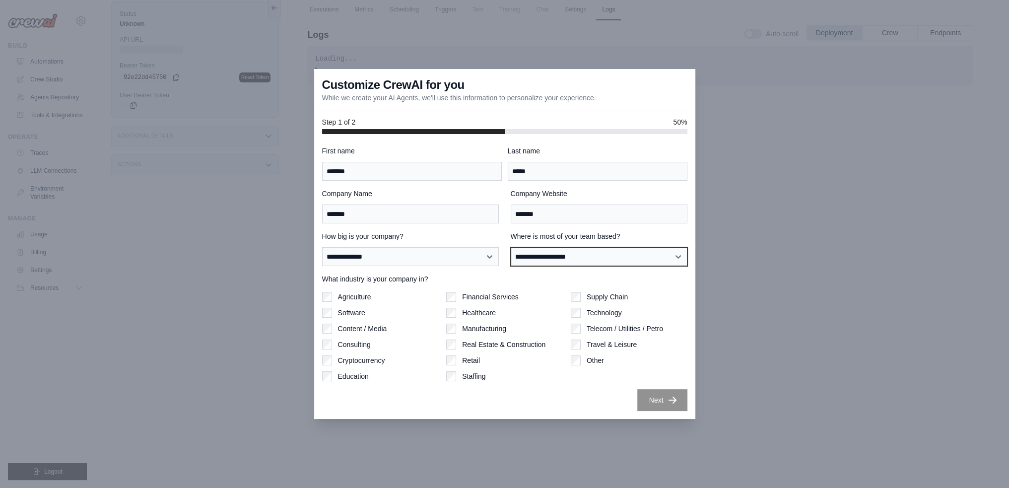
click at [611, 251] on select "**********" at bounding box center [598, 256] width 177 height 19
select select "**********"
click at [510, 247] on select "**********" at bounding box center [598, 256] width 177 height 19
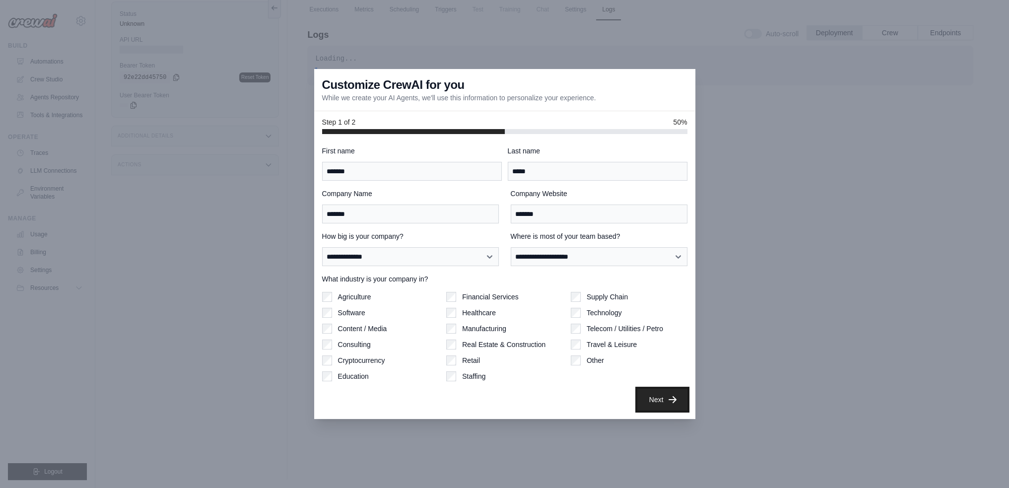
click at [655, 398] on button "Next" at bounding box center [662, 399] width 50 height 22
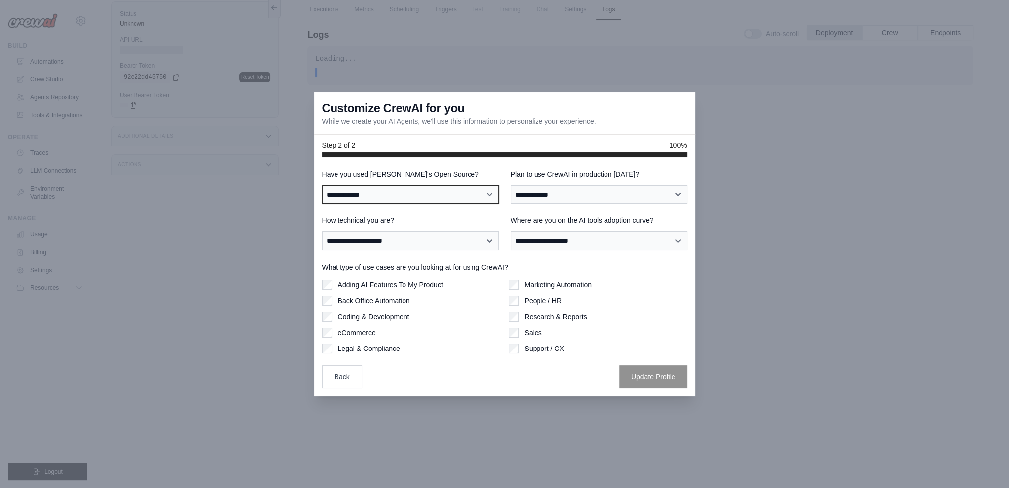
click at [402, 198] on select "**********" at bounding box center [410, 194] width 177 height 19
select select "**"
click at [322, 185] on select "**********" at bounding box center [410, 194] width 177 height 19
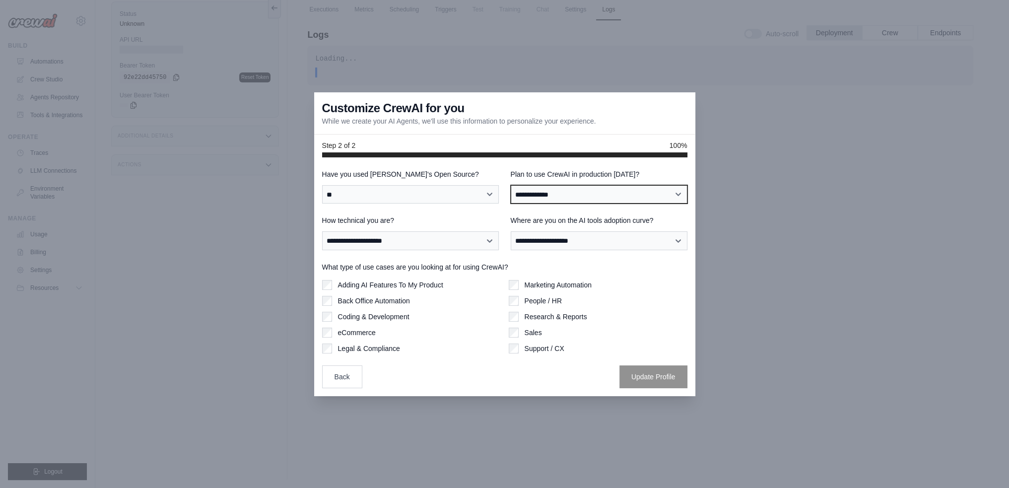
click at [573, 199] on select "**********" at bounding box center [598, 194] width 177 height 19
select select "****"
click at [510, 185] on select "**********" at bounding box center [598, 194] width 177 height 19
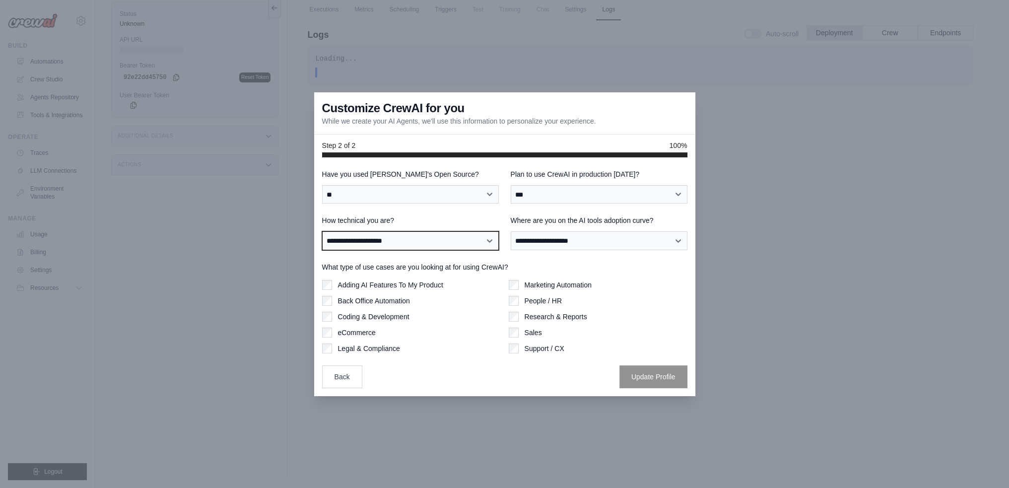
click at [441, 236] on select "**********" at bounding box center [410, 240] width 177 height 19
select select "**********"
click at [322, 231] on select "**********" at bounding box center [410, 240] width 177 height 19
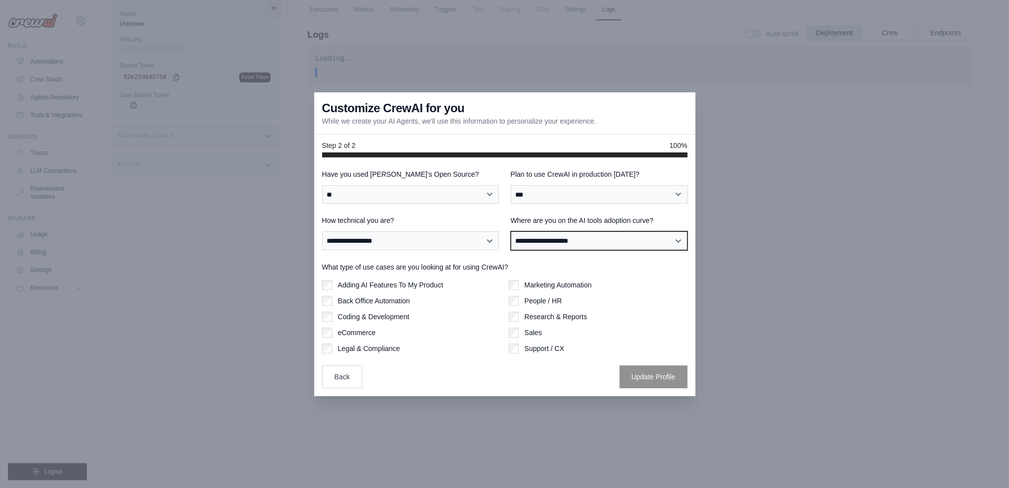
drag, startPoint x: 556, startPoint y: 240, endPoint x: 554, endPoint y: 250, distance: 9.7
click at [556, 240] on select "**********" at bounding box center [598, 240] width 177 height 19
select select "**********"
click at [510, 231] on select "**********" at bounding box center [598, 240] width 177 height 19
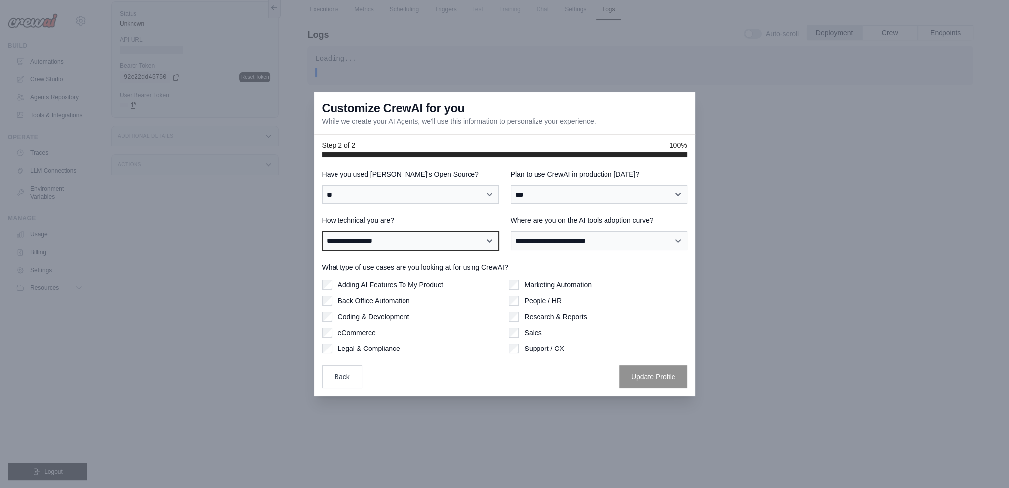
click at [409, 233] on select "**********" at bounding box center [410, 240] width 177 height 19
select select "**********"
click at [322, 231] on select "**********" at bounding box center [410, 240] width 177 height 19
click at [333, 283] on div "Adding AI Features To My Product" at bounding box center [411, 284] width 179 height 10
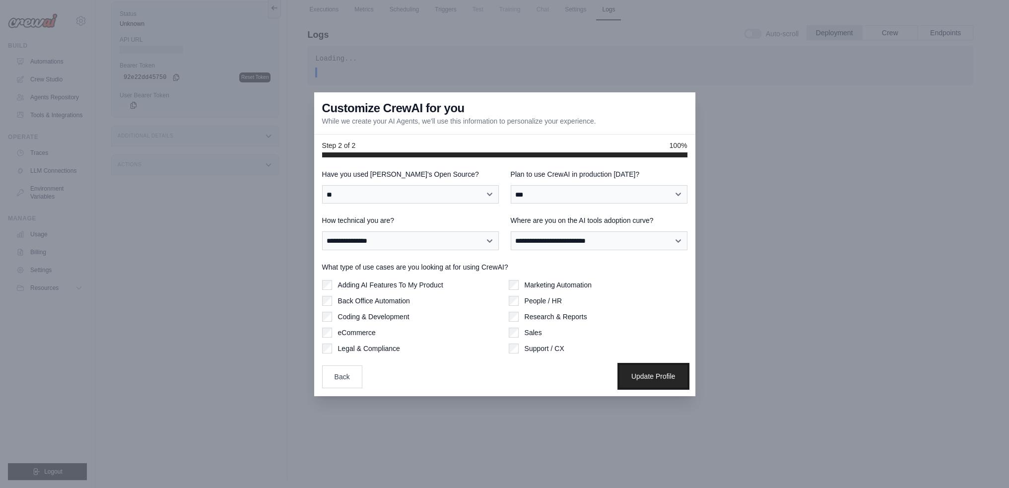
click at [661, 379] on button "Update Profile" at bounding box center [653, 376] width 68 height 23
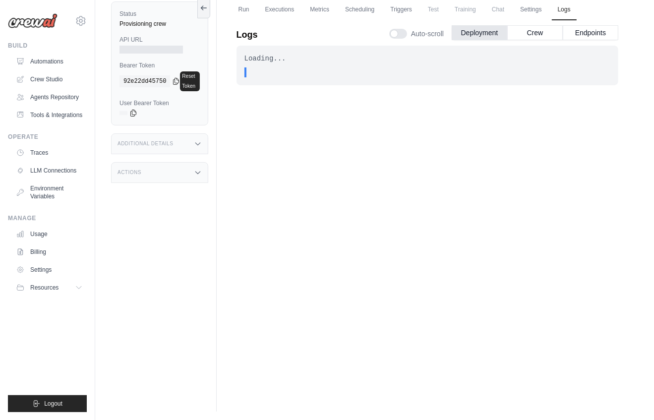
click at [398, 143] on div "Loading... . . . In Progress" at bounding box center [428, 206] width 382 height 321
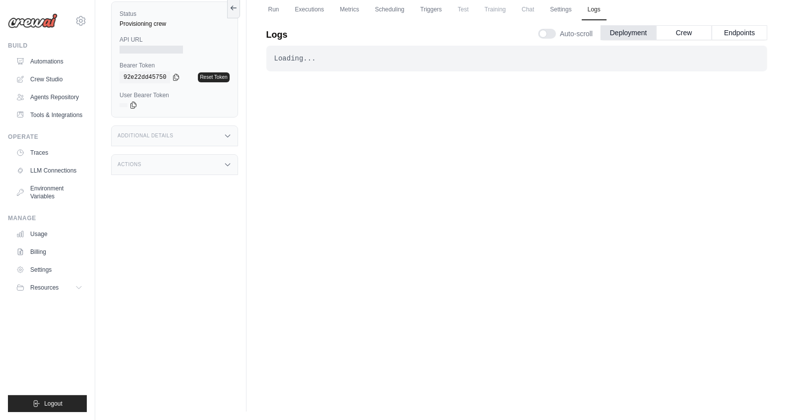
drag, startPoint x: 547, startPoint y: 136, endPoint x: 583, endPoint y: 158, distance: 41.9
click at [547, 137] on div "Loading... . . . In Progress" at bounding box center [516, 206] width 501 height 321
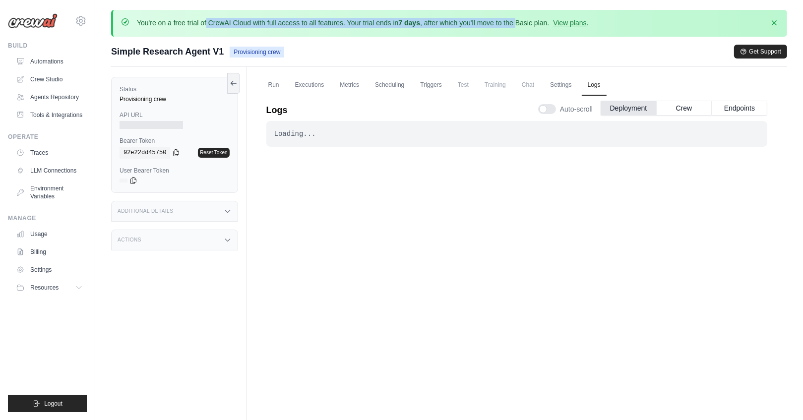
drag, startPoint x: 143, startPoint y: 23, endPoint x: 532, endPoint y: 20, distance: 388.9
click at [532, 20] on p "You're on a free trial of CrewAI Cloud with full access to all features. Your t…" at bounding box center [363, 23] width 452 height 10
click at [532, 18] on p "You're on a free trial of CrewAI Cloud with full access to all features. Your t…" at bounding box center [363, 23] width 452 height 10
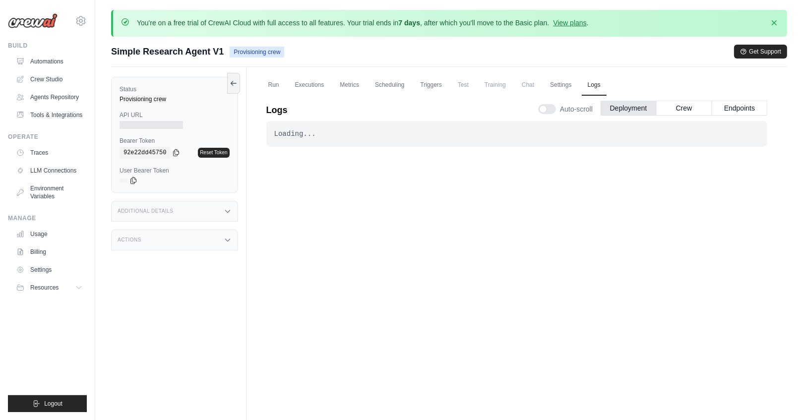
click at [538, 21] on p "You're on a free trial of CrewAI Cloud with full access to all features. Your t…" at bounding box center [363, 23] width 452 height 10
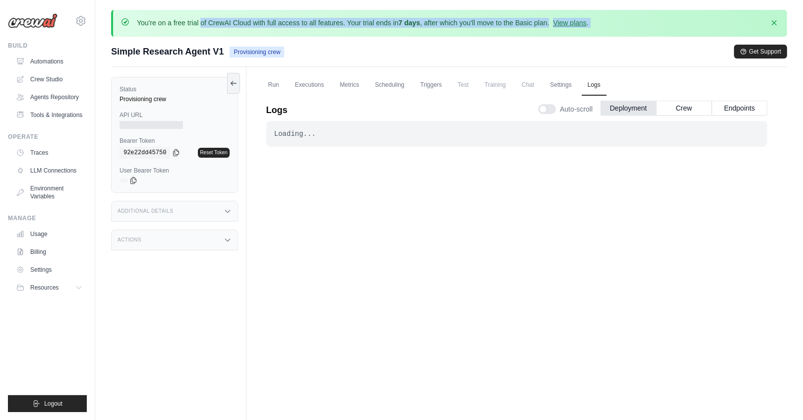
click at [538, 21] on p "You're on a free trial of CrewAI Cloud with full access to all features. Your t…" at bounding box center [363, 23] width 452 height 10
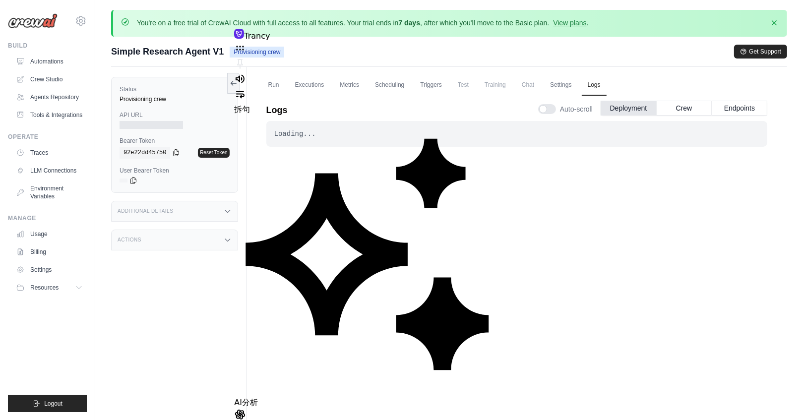
drag, startPoint x: 272, startPoint y: 87, endPoint x: 488, endPoint y: 88, distance: 216.3
drag, startPoint x: 266, startPoint y: 103, endPoint x: 381, endPoint y: 101, distance: 114.6
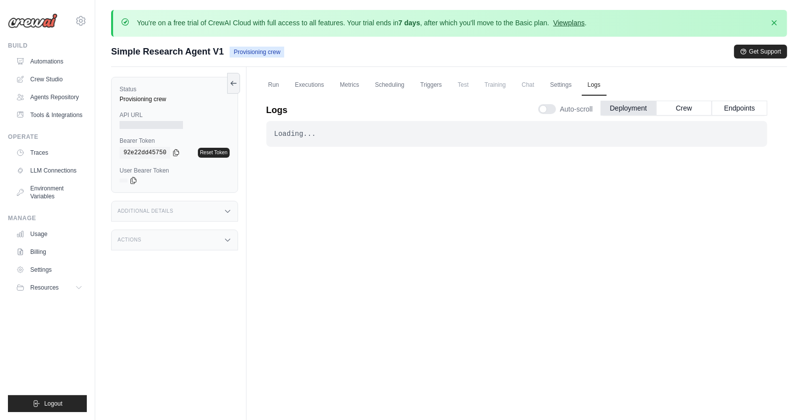
click at [585, 23] on link "View plans" at bounding box center [569, 23] width 32 height 8
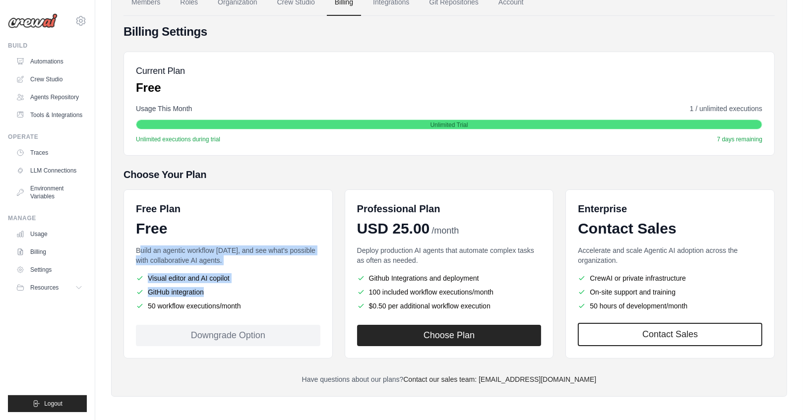
drag, startPoint x: 290, startPoint y: 308, endPoint x: 138, endPoint y: 241, distance: 165.9
click at [138, 241] on div "Free Plan Free Build an agentic workflow today, and see what's possible with co…" at bounding box center [228, 273] width 209 height 169
click at [224, 282] on ul "Visual editor and AI copilot GitHub integration 50 workflow executions/month" at bounding box center [228, 292] width 185 height 38
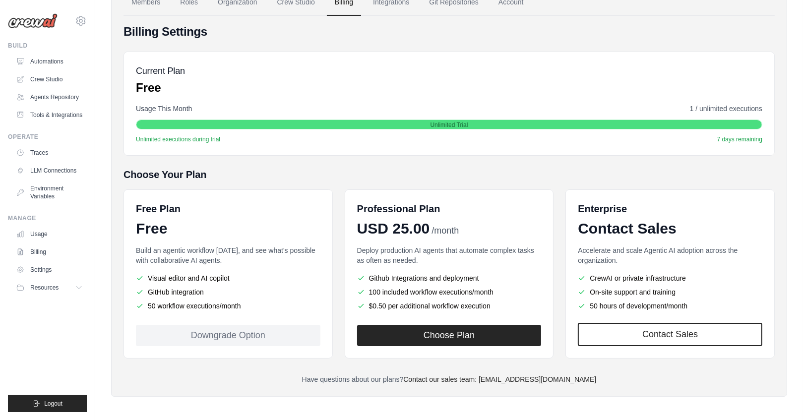
drag, startPoint x: 247, startPoint y: 304, endPoint x: 135, endPoint y: 244, distance: 127.4
click at [135, 244] on div "Free Plan Free Build an agentic workflow today, and see what's possible with co…" at bounding box center [228, 273] width 209 height 169
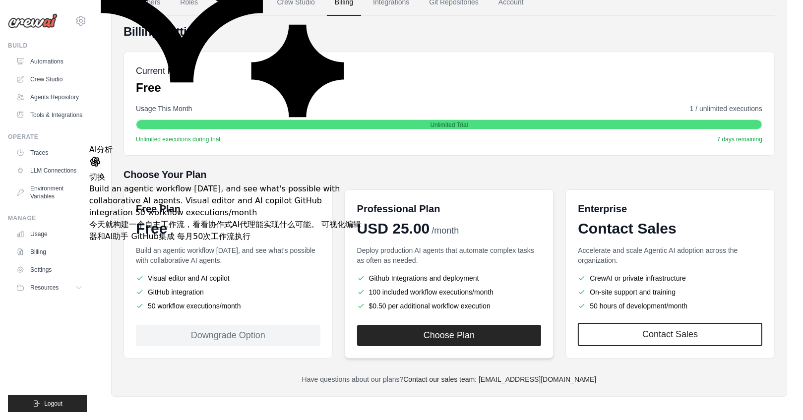
click at [505, 282] on ul "Github Integrations and deployment 100 included workflow executions/month $0.50…" at bounding box center [449, 292] width 185 height 38
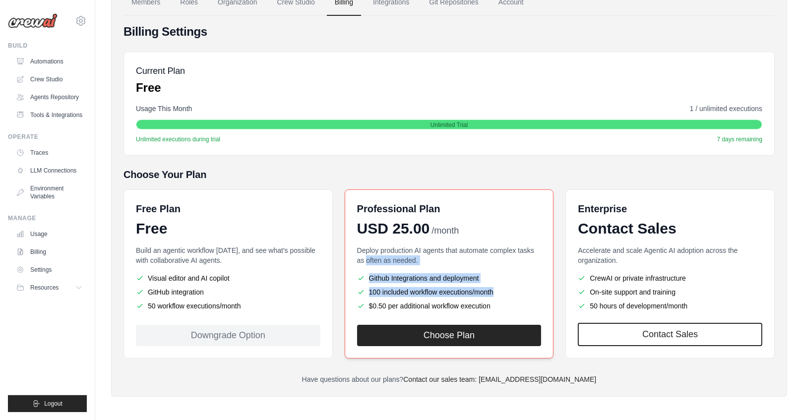
drag, startPoint x: 507, startPoint y: 307, endPoint x: 395, endPoint y: 263, distance: 119.8
click at [387, 262] on div "Deploy production AI agents that automate complex tasks as often as needed. Git…" at bounding box center [449, 279] width 185 height 67
click at [492, 296] on ul "Github Integrations and deployment 100 included workflow executions/month $0.50…" at bounding box center [449, 292] width 185 height 38
drag, startPoint x: 501, startPoint y: 307, endPoint x: 405, endPoint y: 281, distance: 99.8
click at [375, 269] on div "Deploy production AI agents that automate complex tasks as often as needed. Git…" at bounding box center [449, 279] width 185 height 67
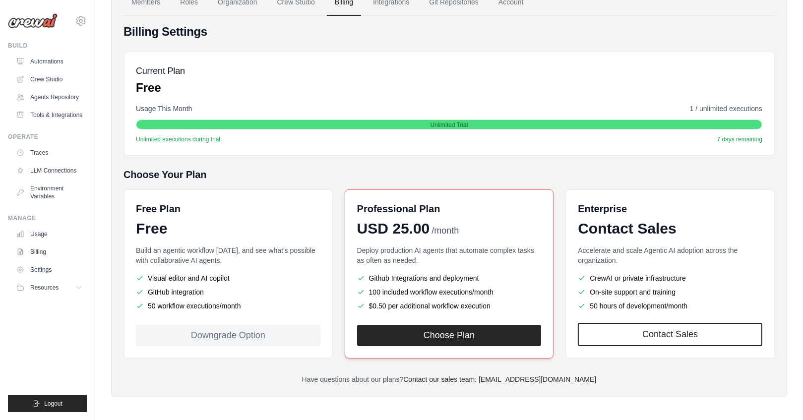
click at [484, 305] on li "$0.50 per additional workflow execution" at bounding box center [449, 306] width 185 height 10
drag, startPoint x: 497, startPoint y: 307, endPoint x: 357, endPoint y: 251, distance: 150.4
click at [357, 251] on div "Deploy production AI agents that automate complex tasks as often as needed. Git…" at bounding box center [449, 279] width 185 height 67
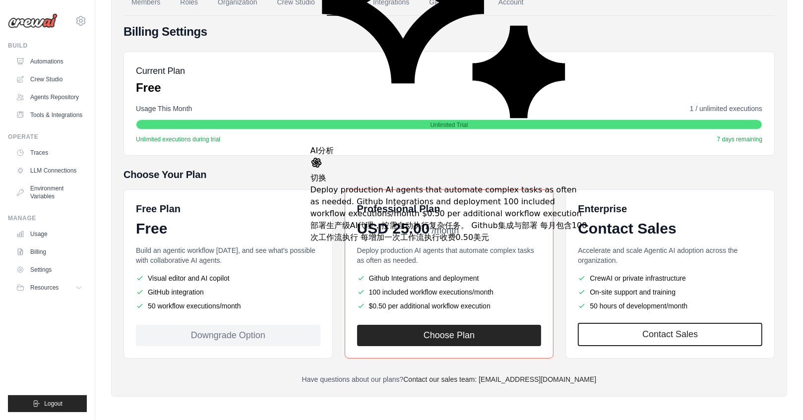
drag, startPoint x: 646, startPoint y: 177, endPoint x: 543, endPoint y: 168, distance: 103.1
click at [645, 178] on h5 "Choose Your Plan" at bounding box center [449, 175] width 651 height 14
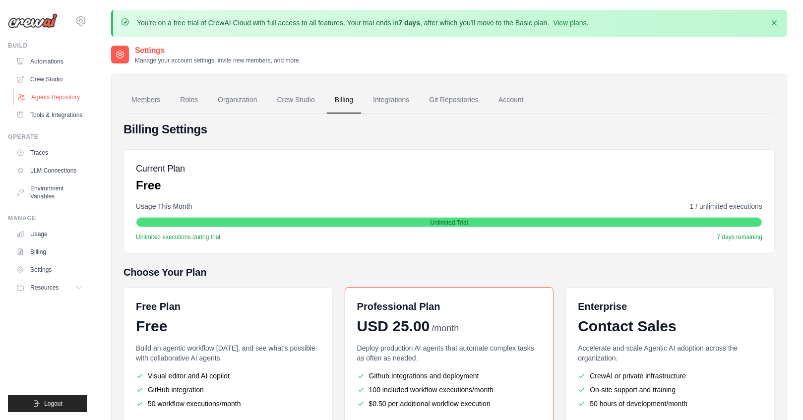
click at [74, 99] on link "Agents Repository" at bounding box center [50, 97] width 75 height 16
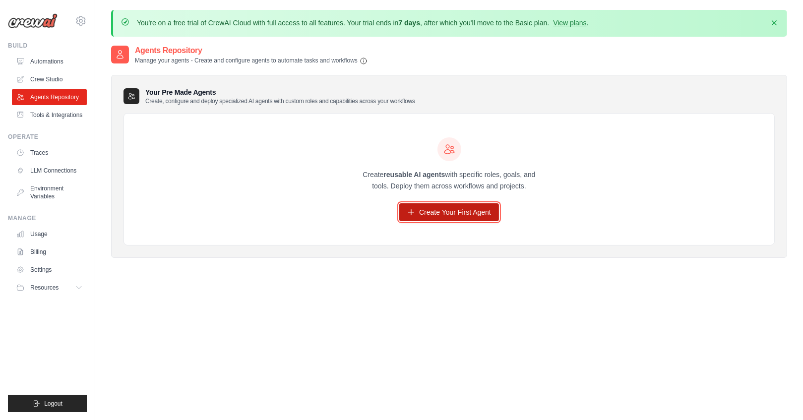
click at [454, 210] on link "Create Your First Agent" at bounding box center [449, 212] width 100 height 18
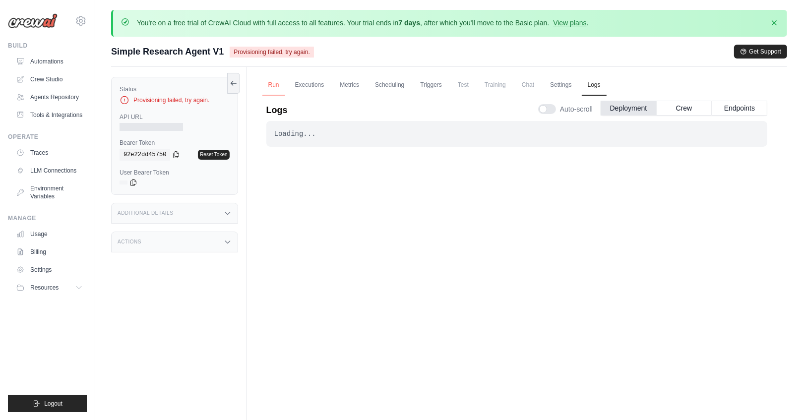
click at [272, 82] on link "Run" at bounding box center [273, 85] width 23 height 21
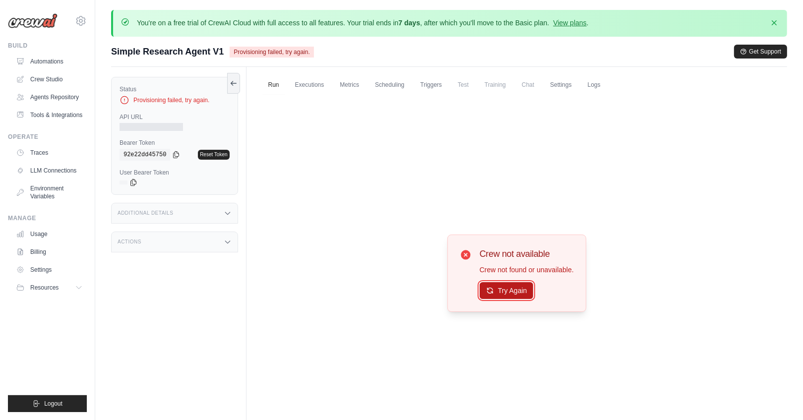
click at [505, 291] on button "Try Again" at bounding box center [507, 290] width 54 height 17
click at [513, 286] on button "Try Again" at bounding box center [507, 290] width 54 height 17
click at [59, 58] on link "Automations" at bounding box center [50, 62] width 75 height 16
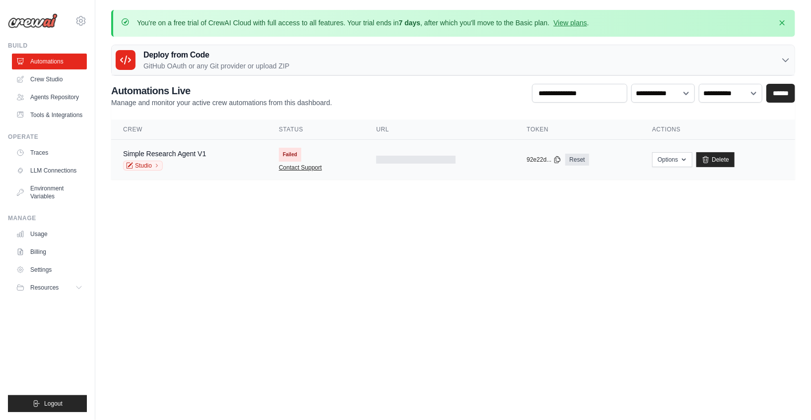
click at [311, 168] on link "Contact Support" at bounding box center [300, 168] width 43 height 8
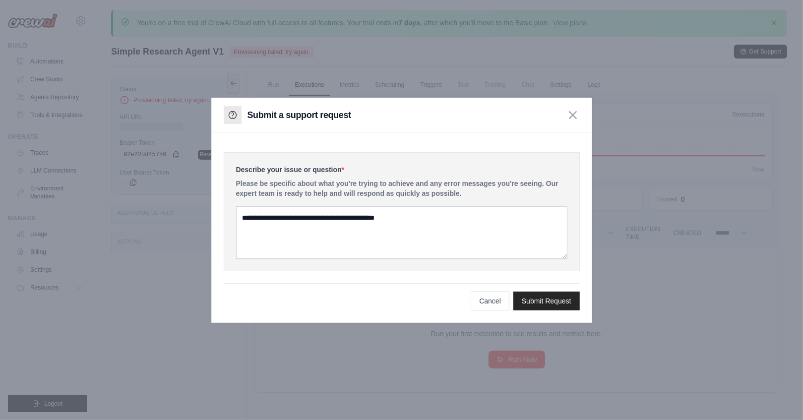
click at [571, 114] on icon "button" at bounding box center [572, 115] width 7 height 7
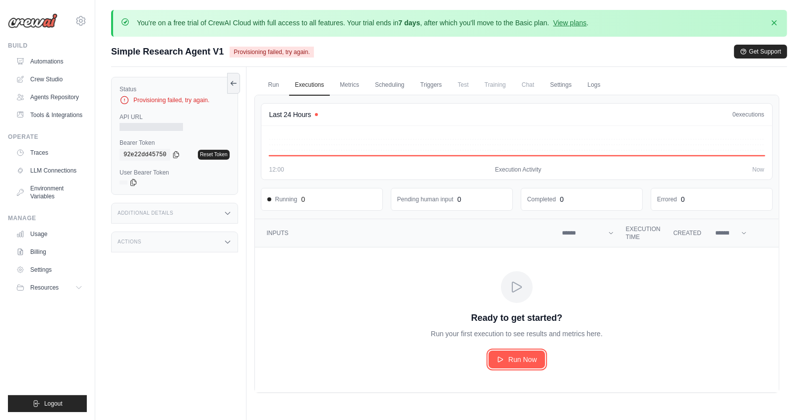
click at [513, 355] on span "Run Now" at bounding box center [522, 360] width 29 height 10
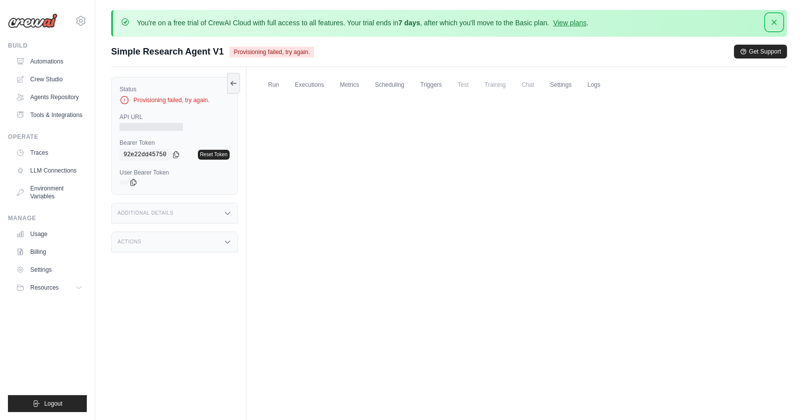
click at [776, 20] on icon "button" at bounding box center [774, 22] width 5 height 5
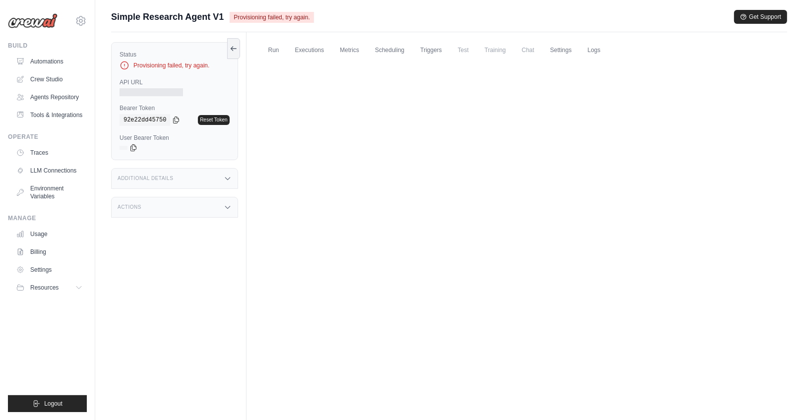
click at [405, 83] on div "Run Executions Metrics Scheduling Triggers Test Training Chat Settings Logs Las…" at bounding box center [517, 242] width 541 height 420
click at [40, 121] on link "Tools & Integrations" at bounding box center [50, 115] width 75 height 16
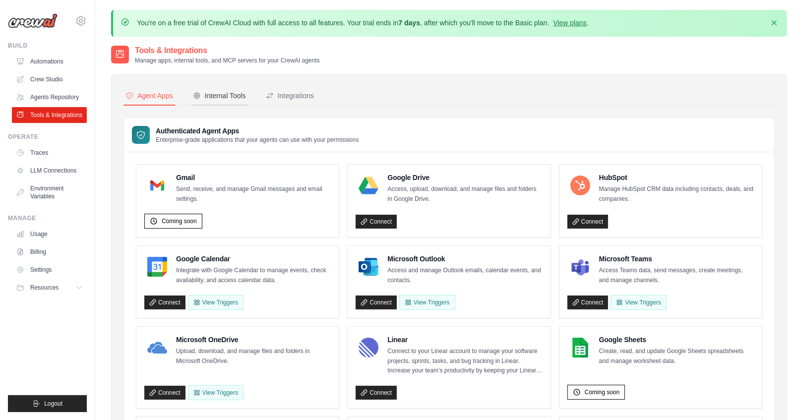
click at [232, 95] on div "Internal Tools" at bounding box center [219, 96] width 53 height 10
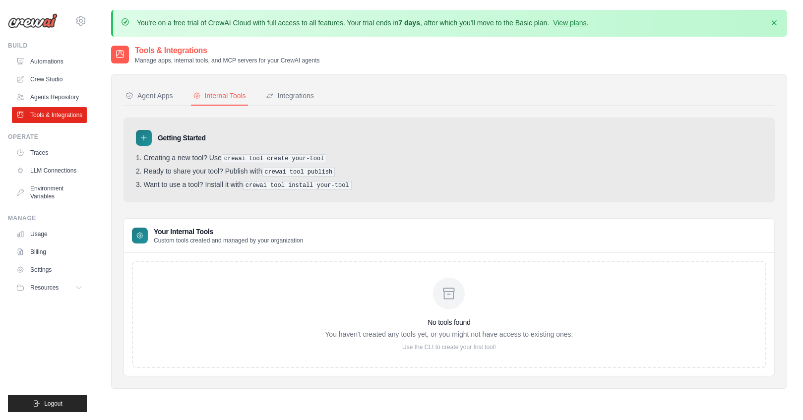
click at [442, 287] on icon at bounding box center [449, 294] width 16 height 16
drag, startPoint x: 228, startPoint y: 157, endPoint x: 320, endPoint y: 159, distance: 92.3
click at [320, 159] on li "Creating a new tool? Use crewai tool create your-tool" at bounding box center [449, 158] width 627 height 9
click at [337, 163] on ol "Creating a new tool? Use crewai tool create your-tool Ready to share your tool?…" at bounding box center [449, 172] width 627 height 36
drag, startPoint x: 361, startPoint y: 171, endPoint x: 270, endPoint y: 170, distance: 91.3
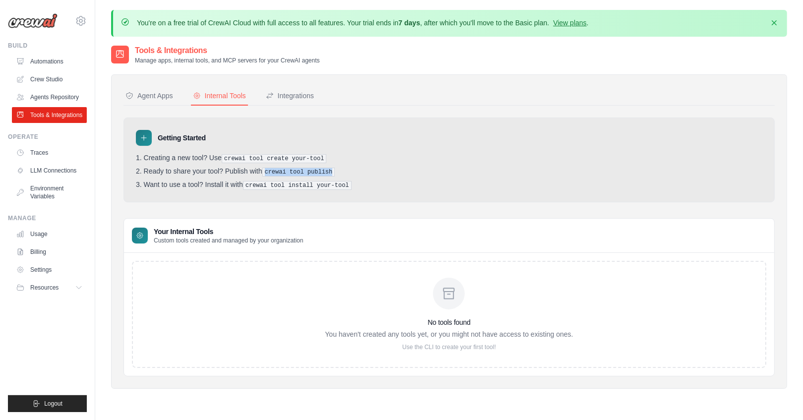
click at [270, 170] on li "Ready to share your tool? Publish with crewai tool publish" at bounding box center [449, 171] width 627 height 9
click at [368, 195] on div "Getting Started Creating a new tool? Use crewai tool create your-tool Ready to …" at bounding box center [449, 160] width 651 height 85
drag, startPoint x: 397, startPoint y: 188, endPoint x: 257, endPoint y: 177, distance: 139.8
click at [238, 181] on li "Want to use a tool? Install it with crewai tool install your-tool" at bounding box center [449, 185] width 627 height 9
click at [344, 181] on pre "crewai tool install your-tool" at bounding box center [297, 185] width 109 height 9
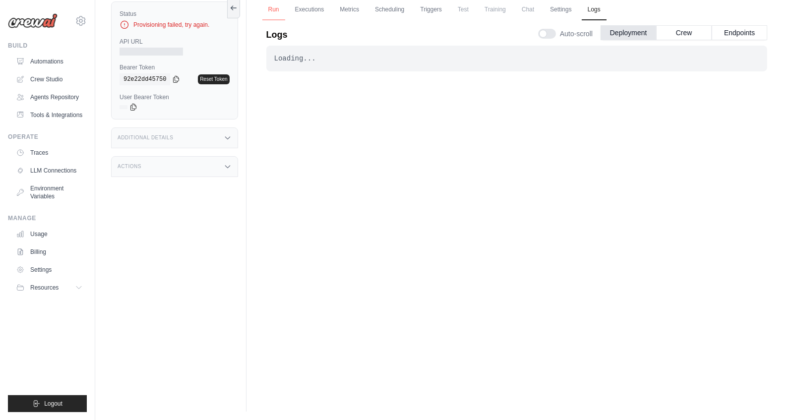
click at [273, 9] on link "Run" at bounding box center [273, 10] width 23 height 21
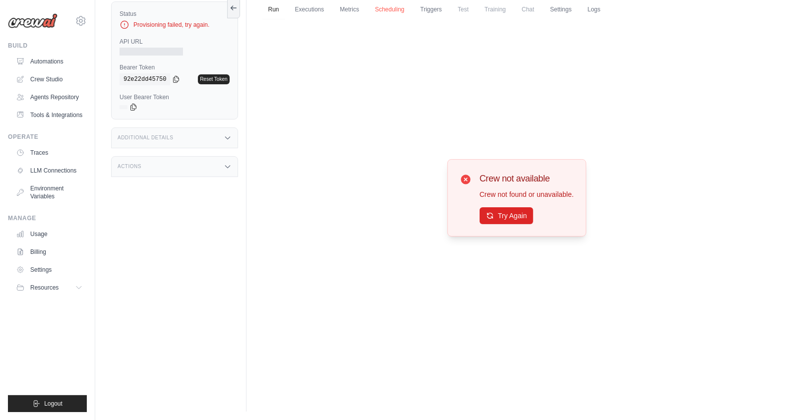
click at [379, 5] on link "Scheduling" at bounding box center [389, 10] width 41 height 21
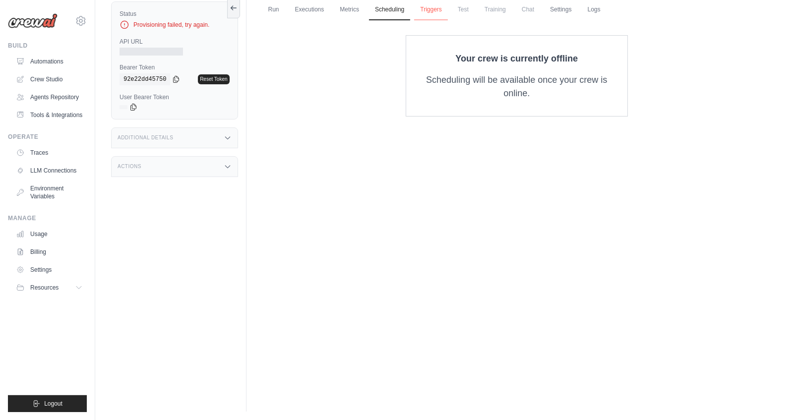
click at [441, 5] on link "Triggers" at bounding box center [431, 10] width 34 height 21
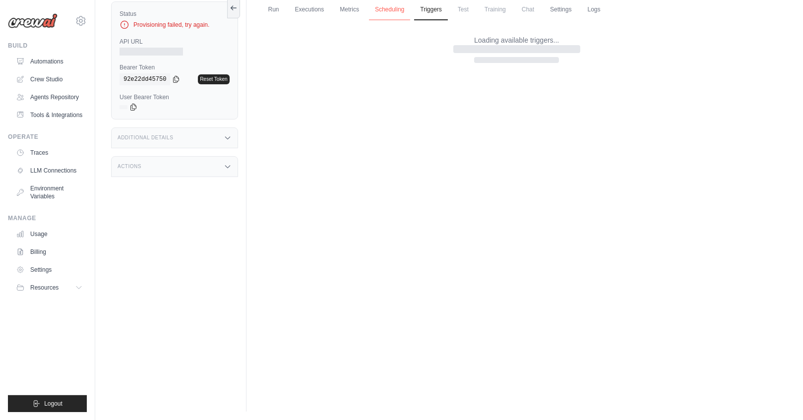
click at [395, 3] on link "Scheduling" at bounding box center [389, 10] width 41 height 21
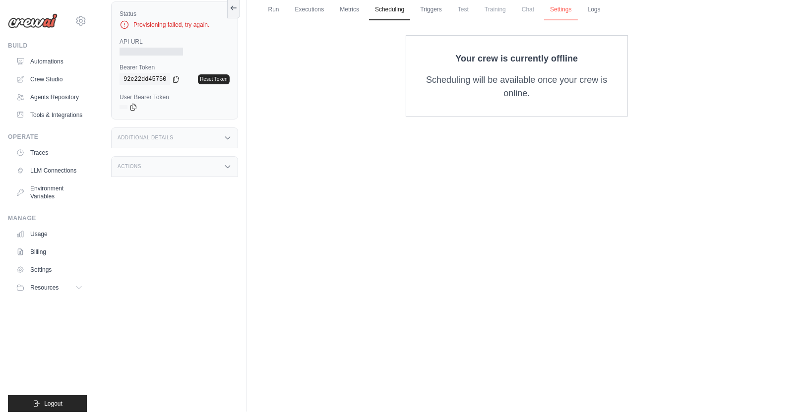
click at [560, 6] on link "Settings" at bounding box center [560, 10] width 33 height 21
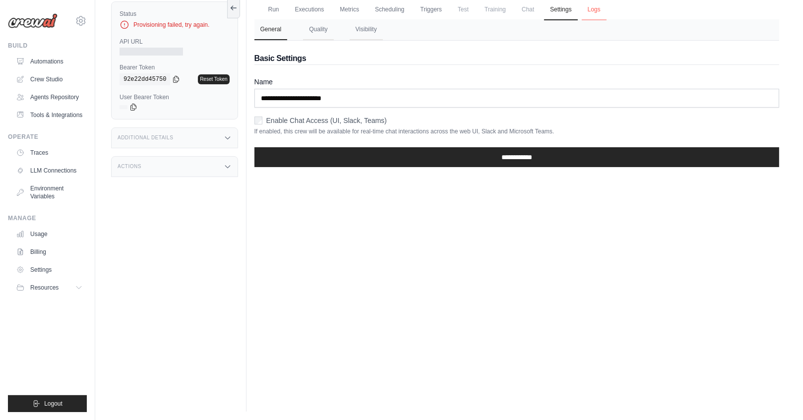
click at [607, 7] on link "Logs" at bounding box center [594, 10] width 25 height 21
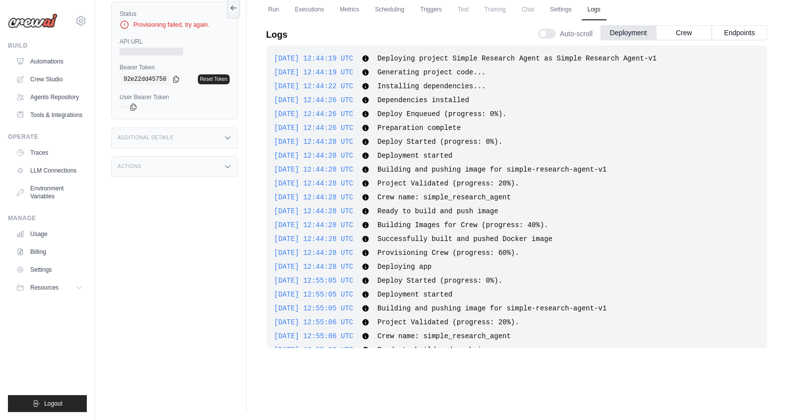
scroll to position [570, 0]
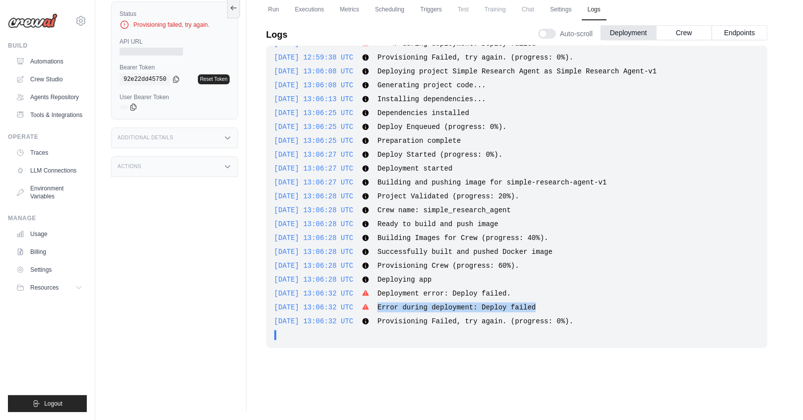
drag, startPoint x: 542, startPoint y: 303, endPoint x: 380, endPoint y: 307, distance: 161.3
click at [380, 307] on div "[DATE] 13:06:32 UTC Error during deployment: Deploy failed Show more Show less" at bounding box center [516, 308] width 485 height 10
copy span "Error during deployment: Deploy failed"
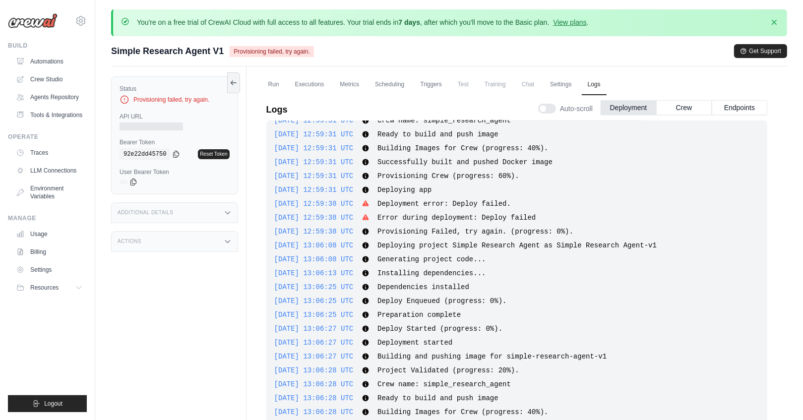
scroll to position [0, 0]
click at [136, 86] on label "Status" at bounding box center [175, 89] width 110 height 8
click at [129, 89] on label "Status" at bounding box center [175, 89] width 110 height 8
copy label "Status"
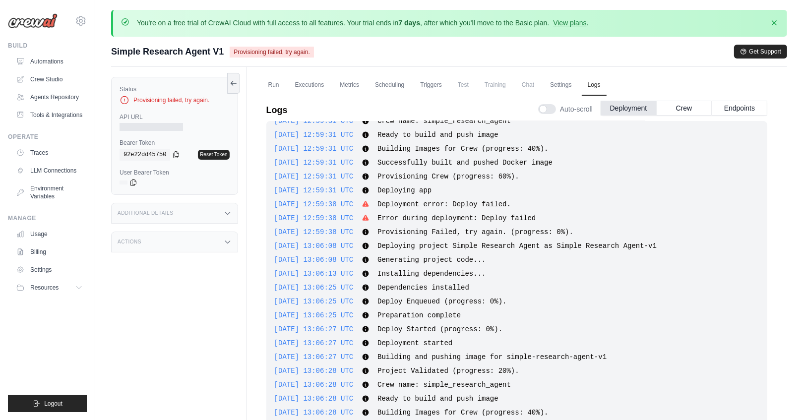
click at [190, 97] on div "Provisioning failed, try again." at bounding box center [175, 100] width 110 height 10
copy div "Provisioning failed, try again."
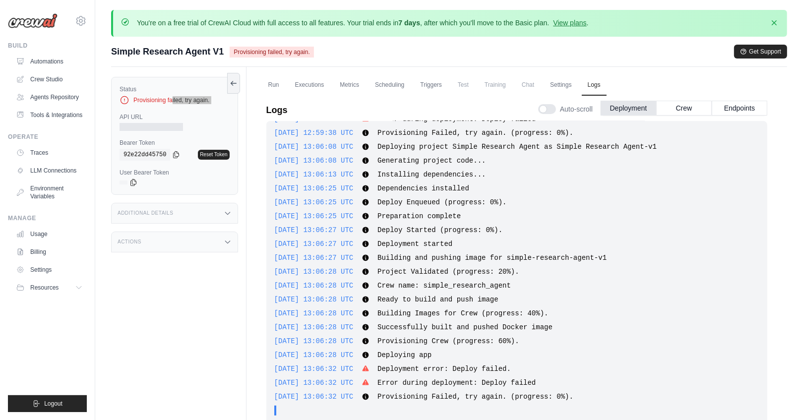
scroll to position [75, 0]
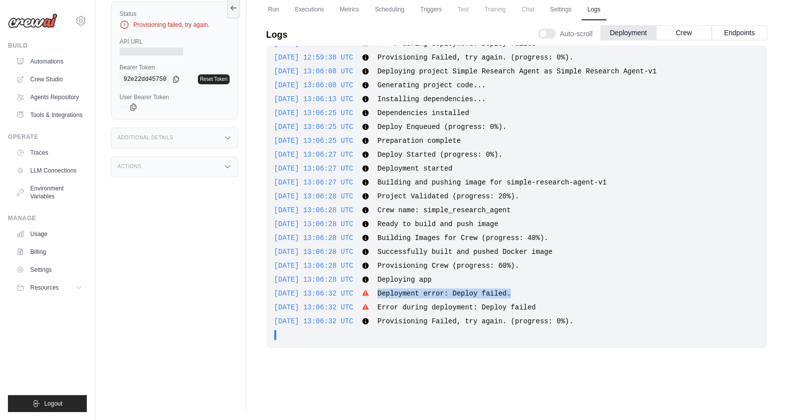
drag, startPoint x: 518, startPoint y: 293, endPoint x: 383, endPoint y: 291, distance: 134.9
click at [383, 291] on div "[DATE] 13:06:32 UTC Deployment error: Deploy failed. Show more Show less" at bounding box center [516, 294] width 485 height 10
copy span "Deployment error: Deploy failed."
drag, startPoint x: 384, startPoint y: 308, endPoint x: 539, endPoint y: 306, distance: 154.8
click at [539, 306] on div "[DATE] 13:06:32 UTC Error during deployment: Deploy failed Show more Show less" at bounding box center [516, 308] width 485 height 10
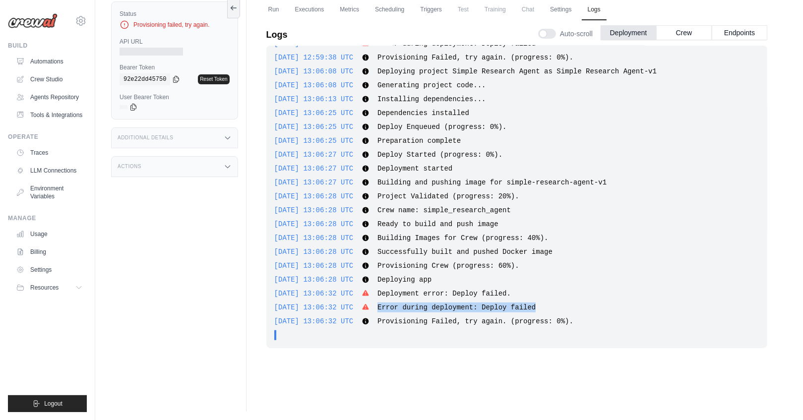
copy span "Error during deployment: Deploy failed"
click at [169, 240] on div "Status Provisioning failed, try again. API URL Bearer Token copied 92e22dd45750…" at bounding box center [178, 202] width 135 height 420
click at [446, 87] on div "[DATE] 13:06:08 UTC Generating project code... Show more Show less" at bounding box center [516, 85] width 485 height 10
click at [396, 5] on link "Scheduling" at bounding box center [389, 10] width 41 height 21
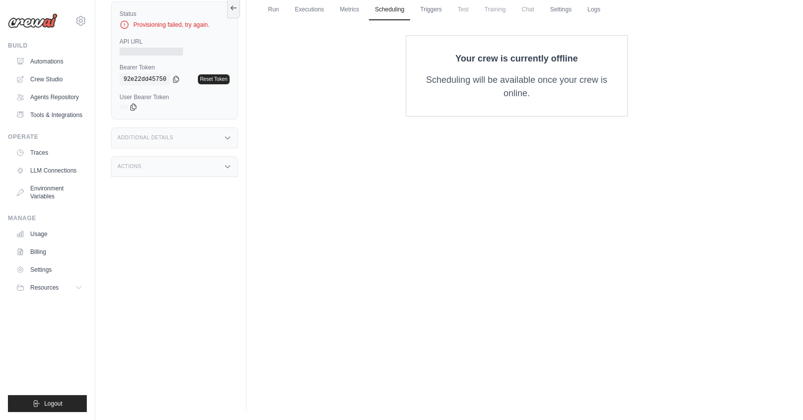
click at [593, 13] on link "Logs" at bounding box center [594, 10] width 25 height 21
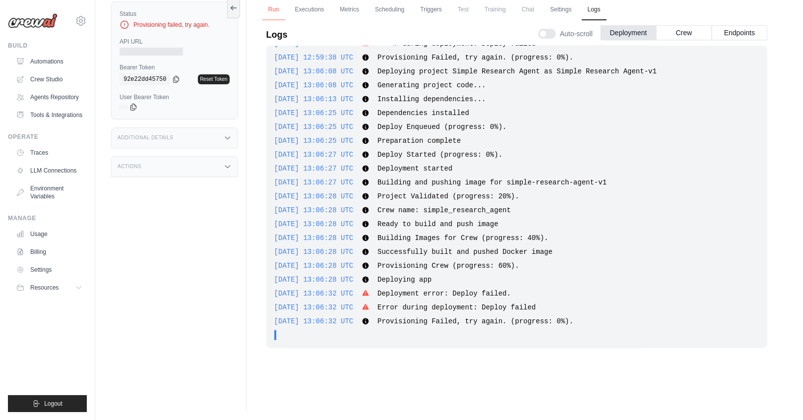
click at [270, 6] on link "Run" at bounding box center [273, 10] width 23 height 21
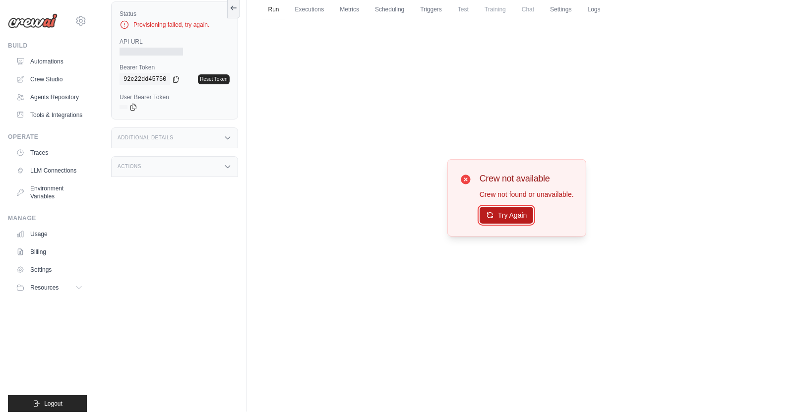
click at [524, 221] on button "Try Again" at bounding box center [507, 215] width 54 height 17
